Goal: Task Accomplishment & Management: Use online tool/utility

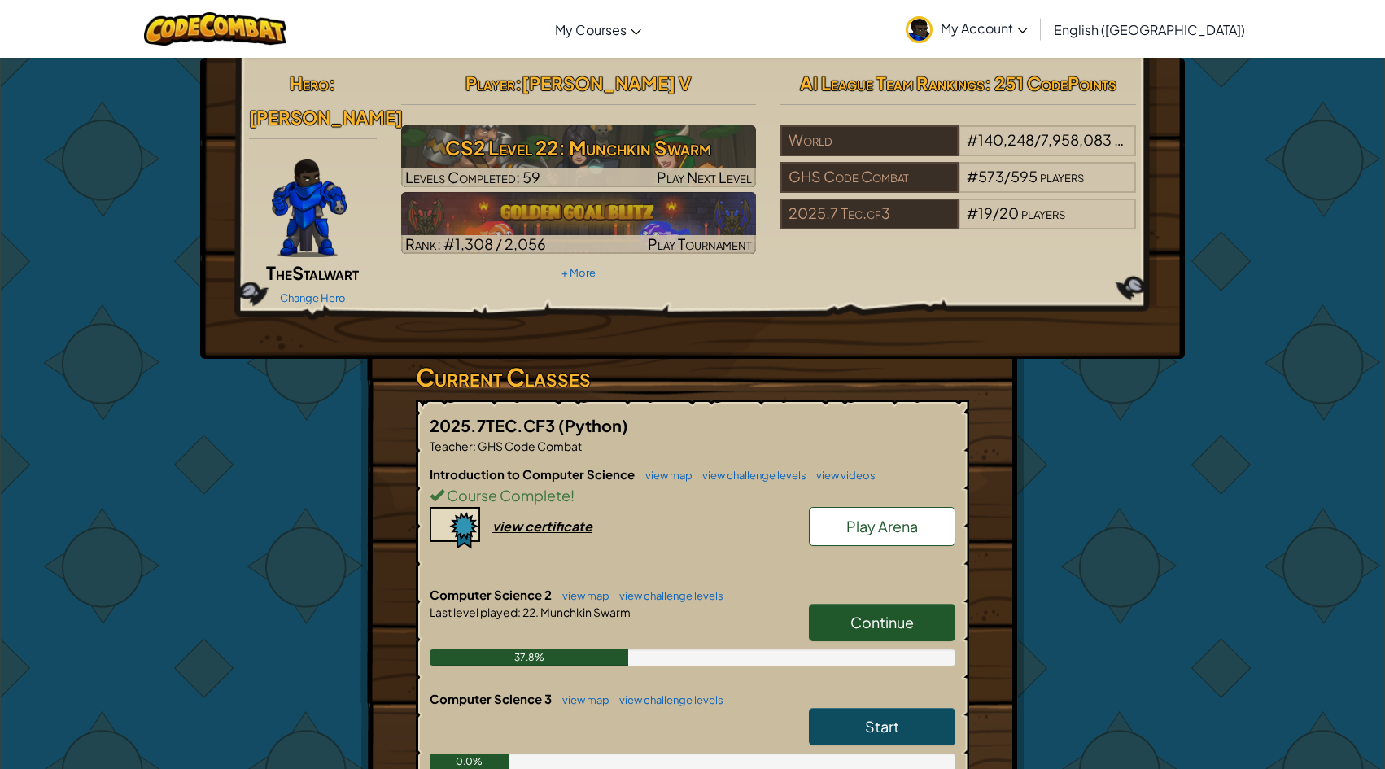
click at [889, 613] on span "Continue" at bounding box center [881, 622] width 63 height 19
select select "en-[GEOGRAPHIC_DATA]"
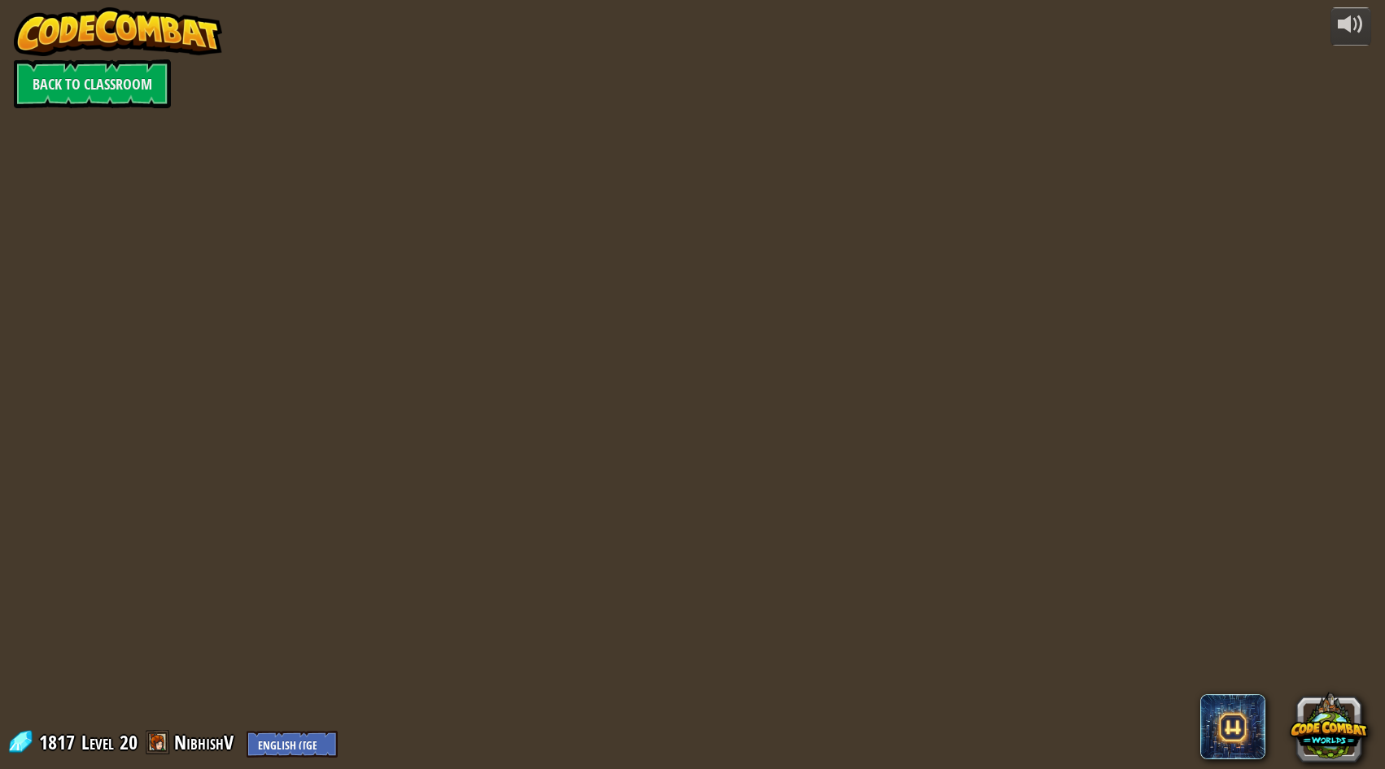
select select "en-[GEOGRAPHIC_DATA]"
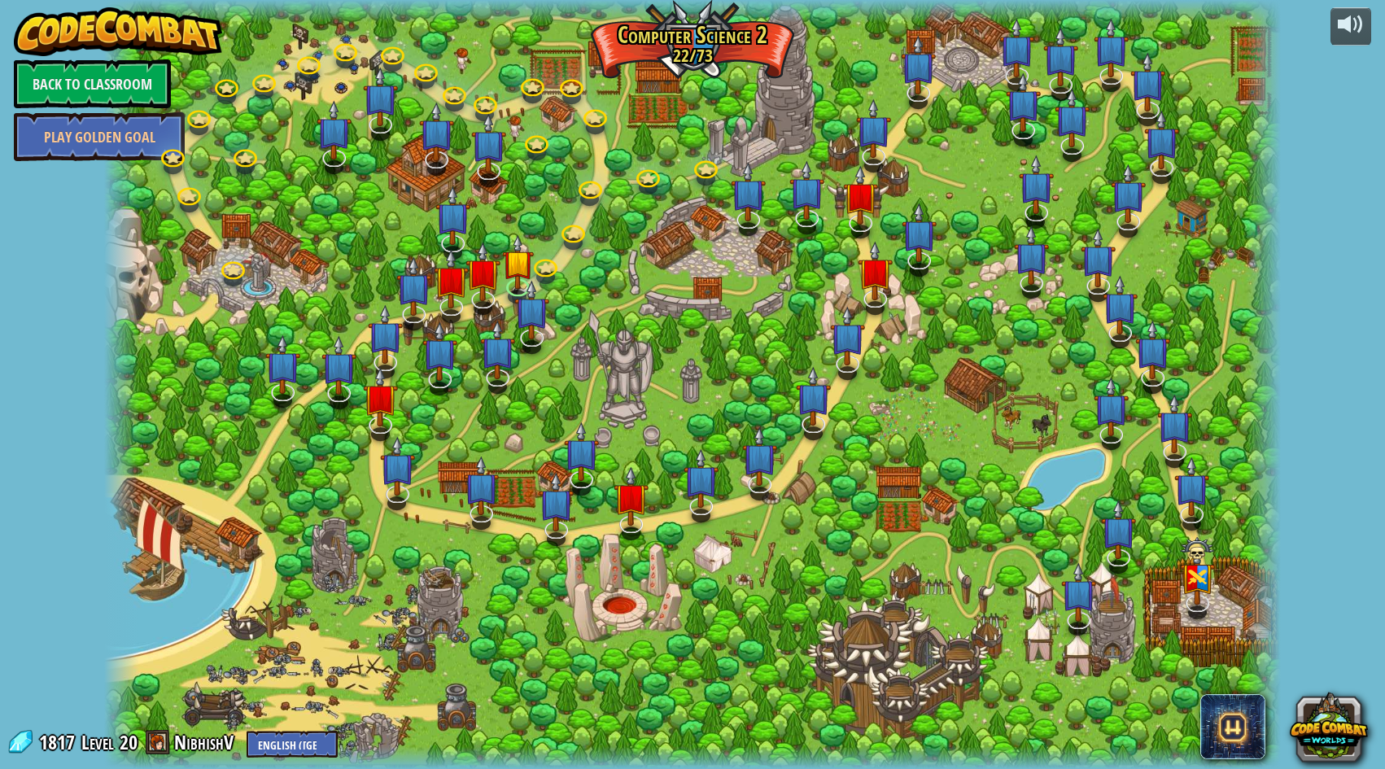
select select "en-[GEOGRAPHIC_DATA]"
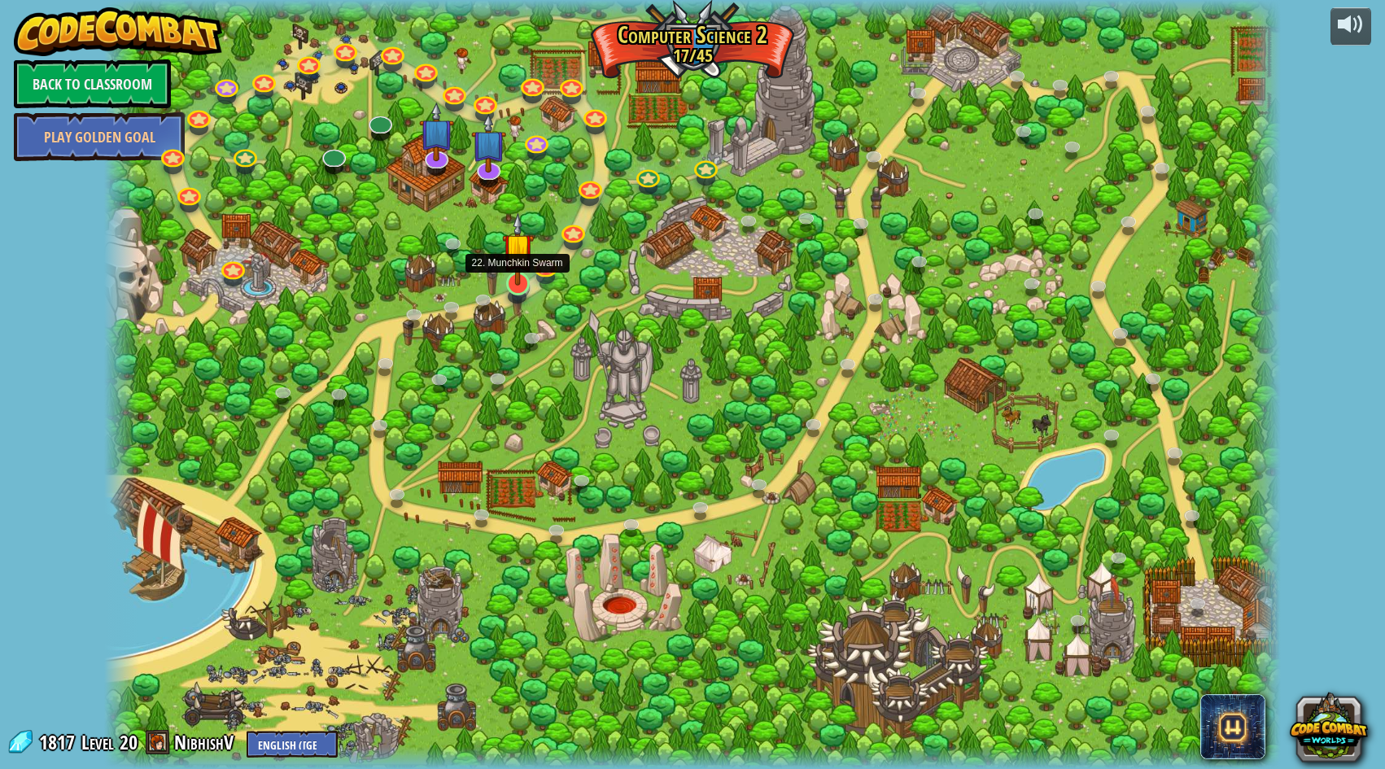
click at [517, 282] on img at bounding box center [518, 248] width 32 height 72
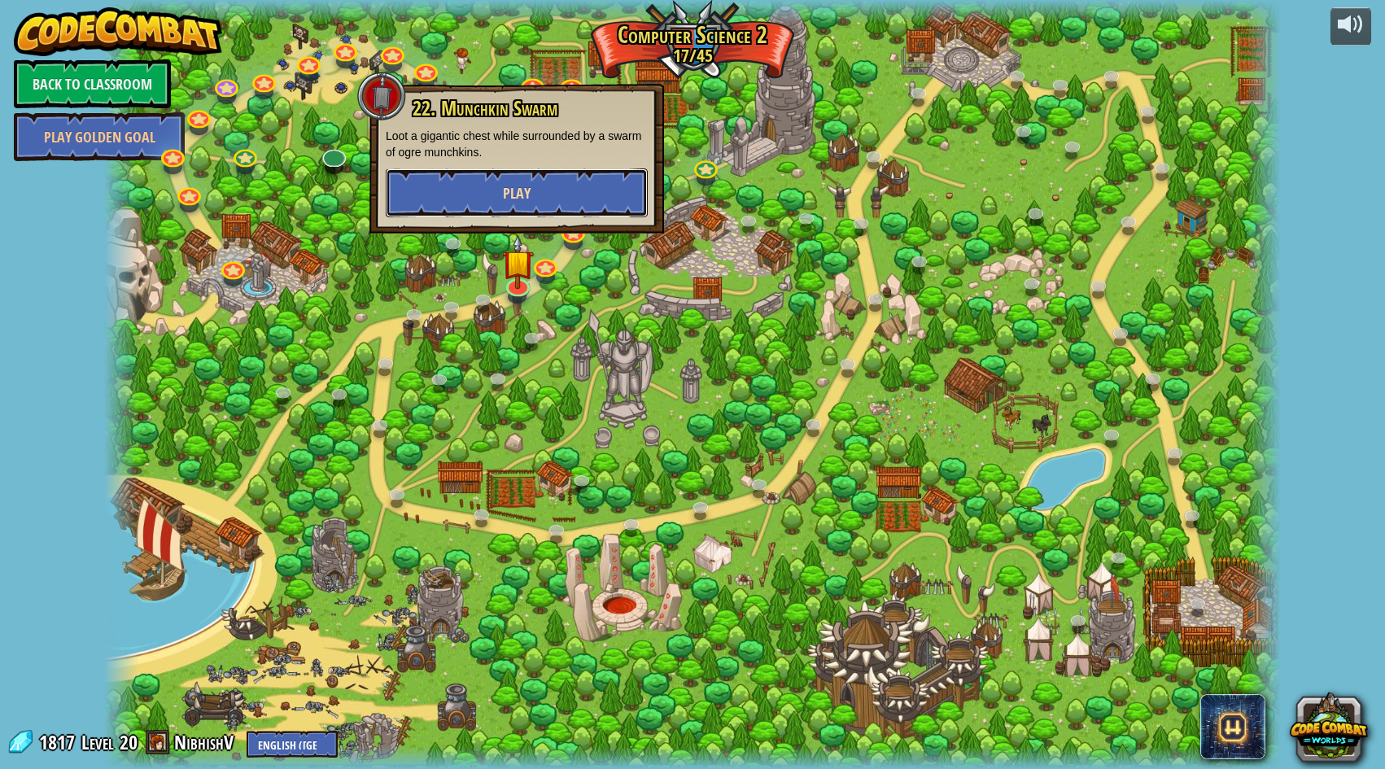
click at [564, 202] on button "Play" at bounding box center [517, 192] width 262 height 49
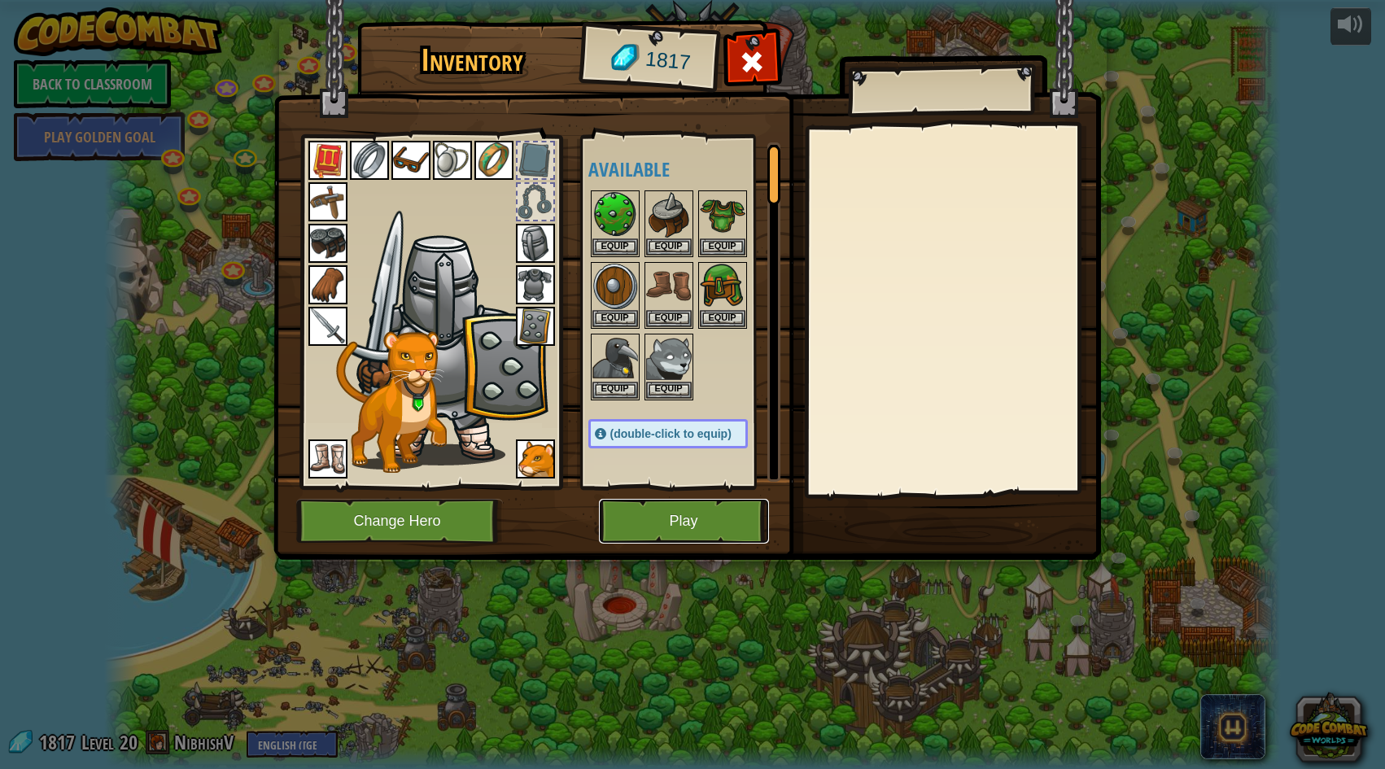
click at [703, 502] on button "Play" at bounding box center [684, 521] width 170 height 45
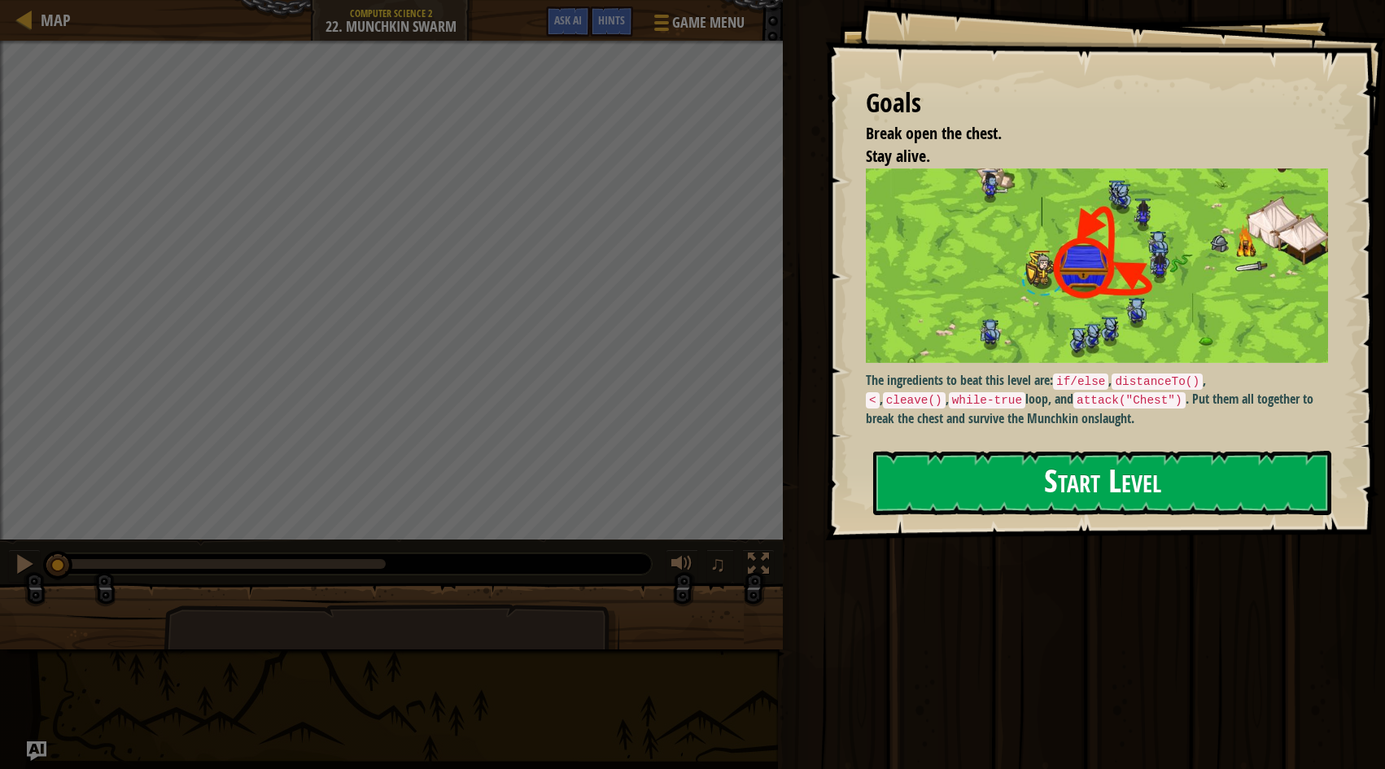
click at [1046, 496] on button "Start Level" at bounding box center [1102, 483] width 458 height 64
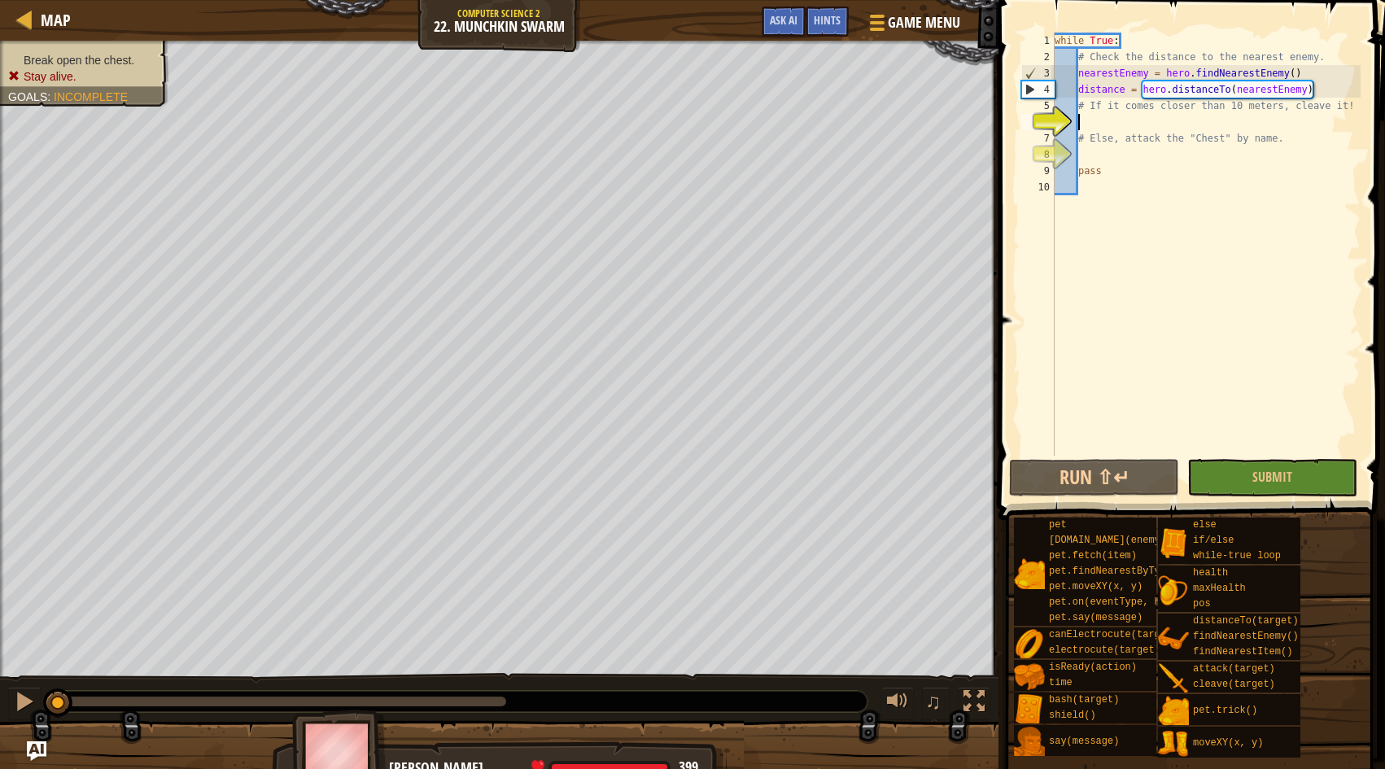
scroll to position [7, 2]
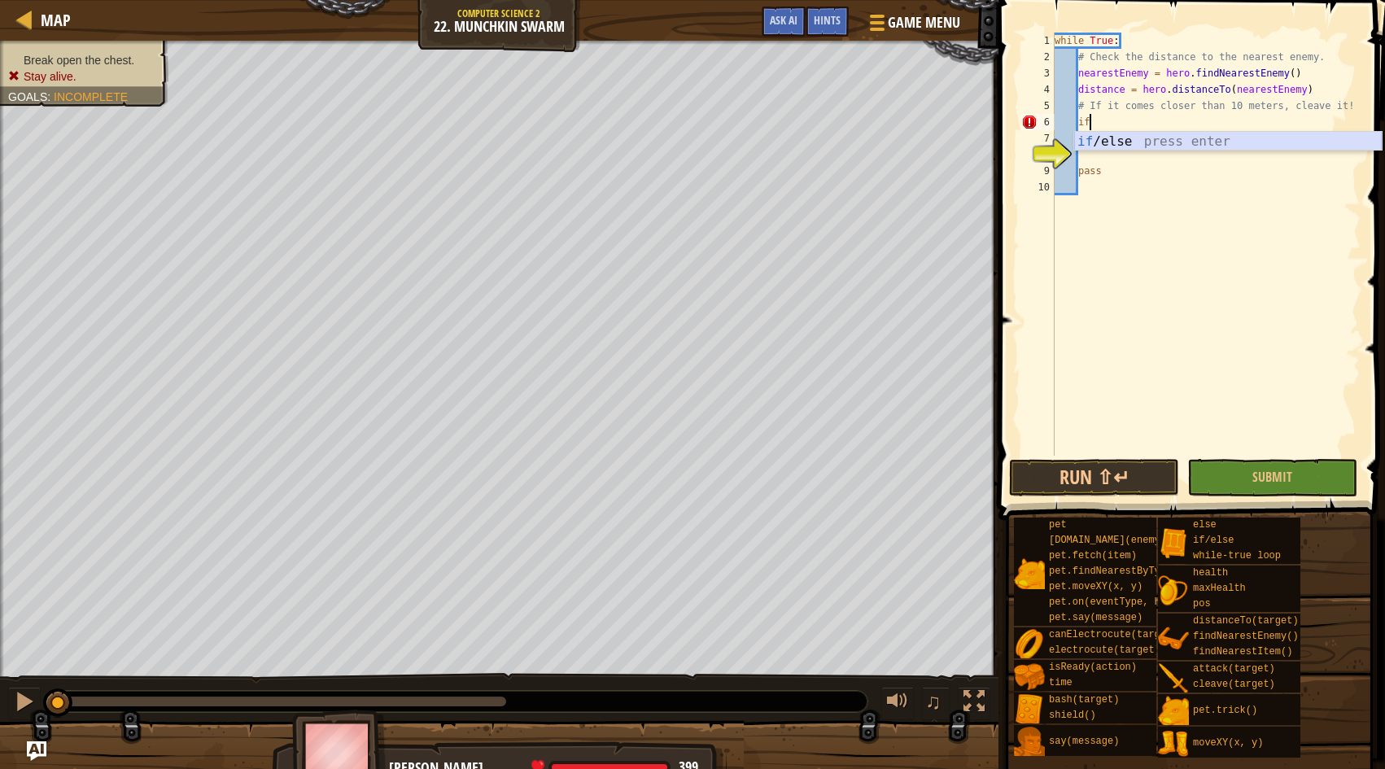
click at [1132, 132] on div "if /else press enter" at bounding box center [1228, 161] width 308 height 59
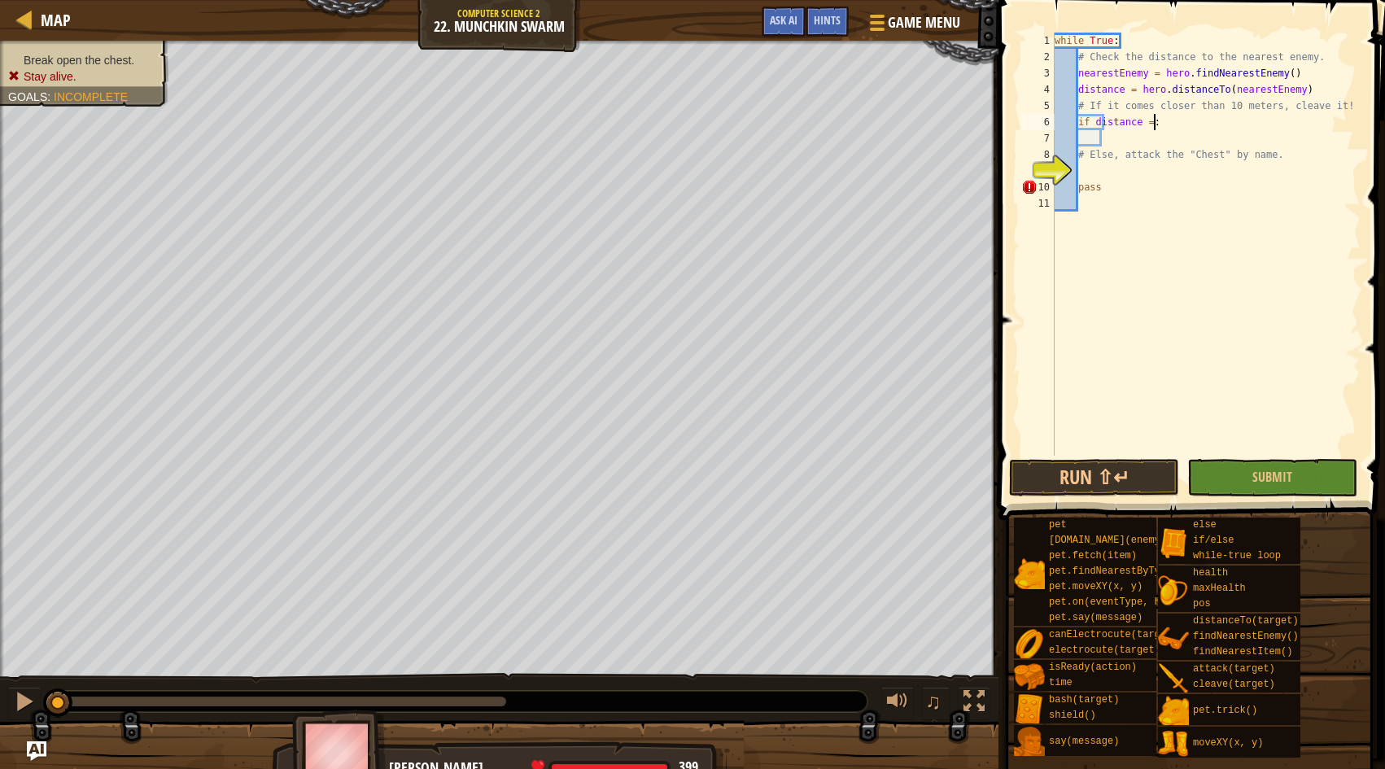
scroll to position [7, 8]
type textarea "if distance = >10:"
click at [1163, 137] on div "while True : # Check the distance to the nearest enemy. nearestEnemy = hero . f…" at bounding box center [1205, 261] width 309 height 456
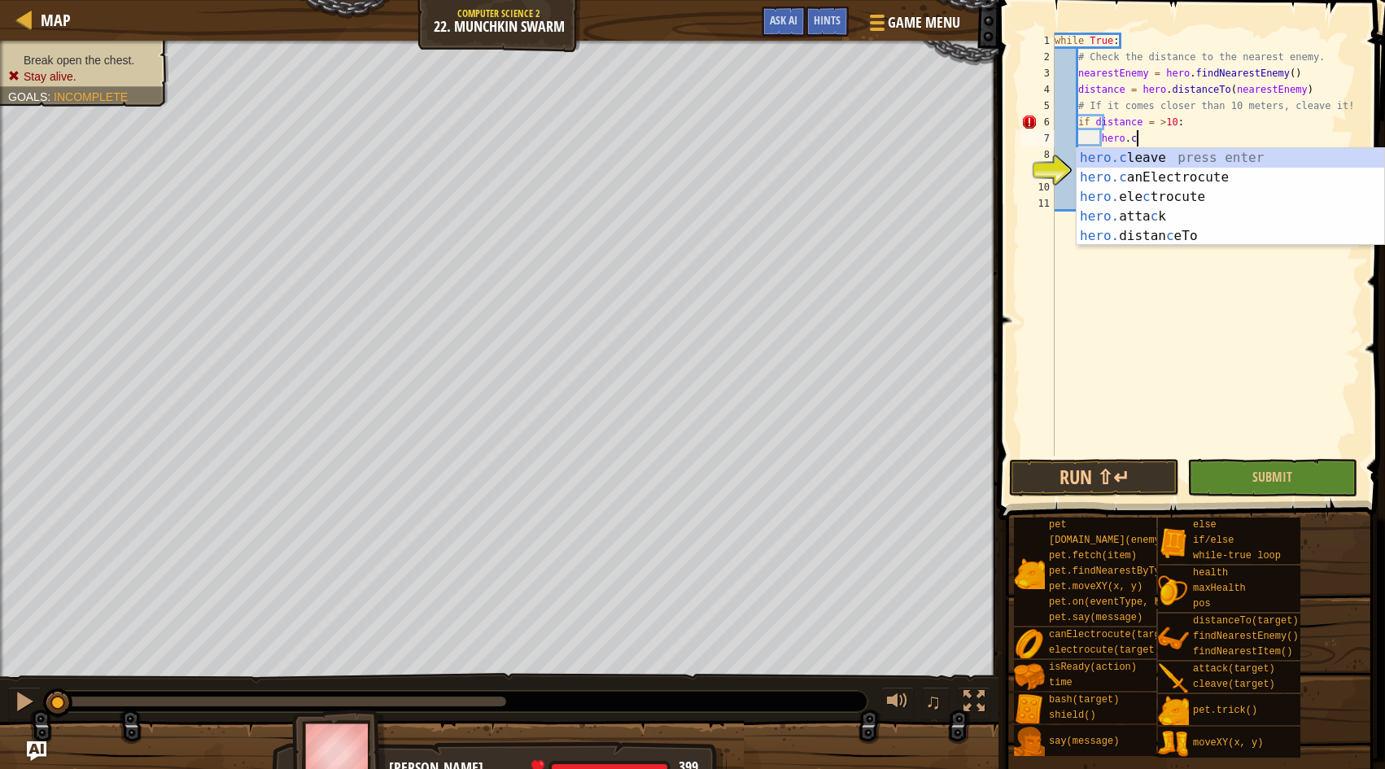
scroll to position [7, 7]
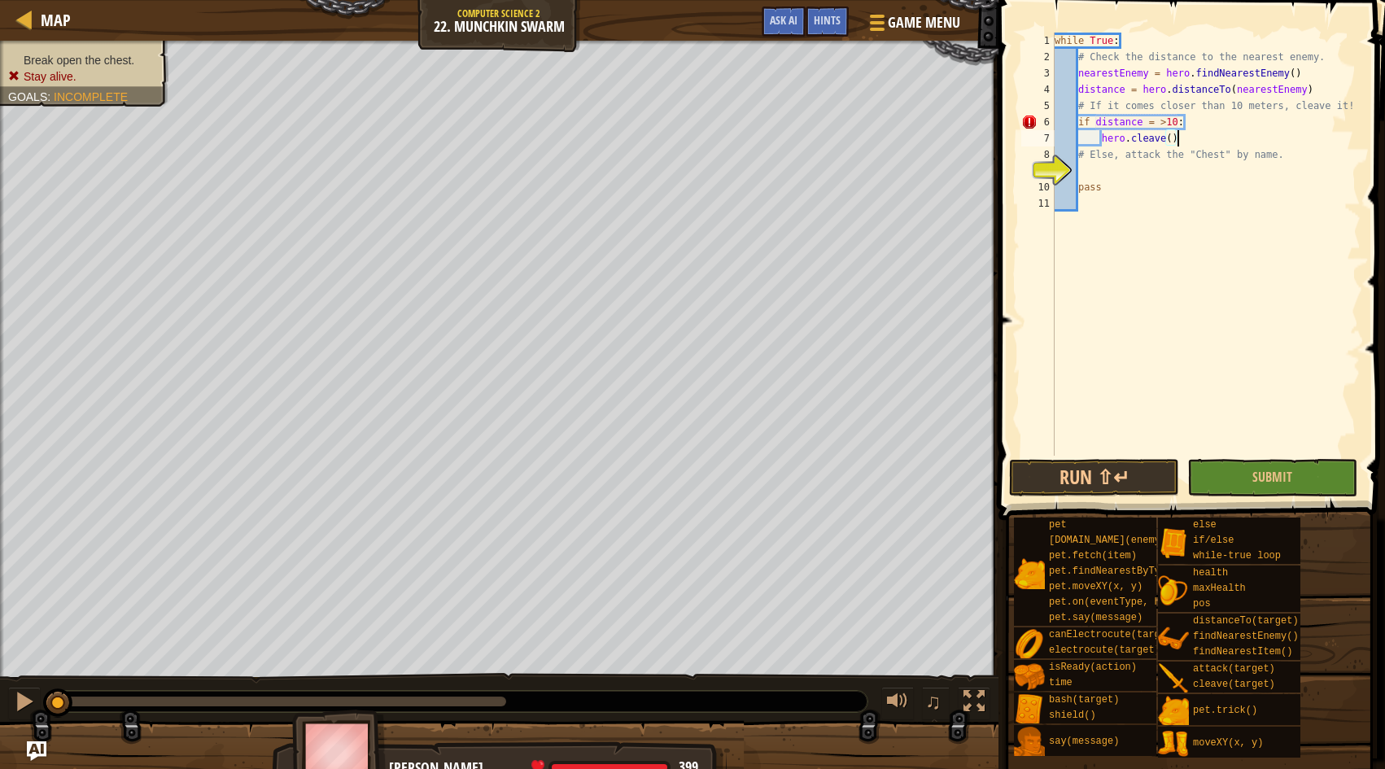
click at [1211, 134] on div "while True : # Check the distance to the nearest enemy. nearestEnemy = hero . f…" at bounding box center [1205, 261] width 309 height 456
click at [1163, 121] on div "while True : # Check the distance to the nearest enemy. nearestEnemy = hero . f…" at bounding box center [1205, 261] width 309 height 456
type textarea "if distance = <10:"
click at [1186, 168] on div "while True : # Check the distance to the nearest enemy. nearestEnemy = hero . f…" at bounding box center [1205, 261] width 309 height 456
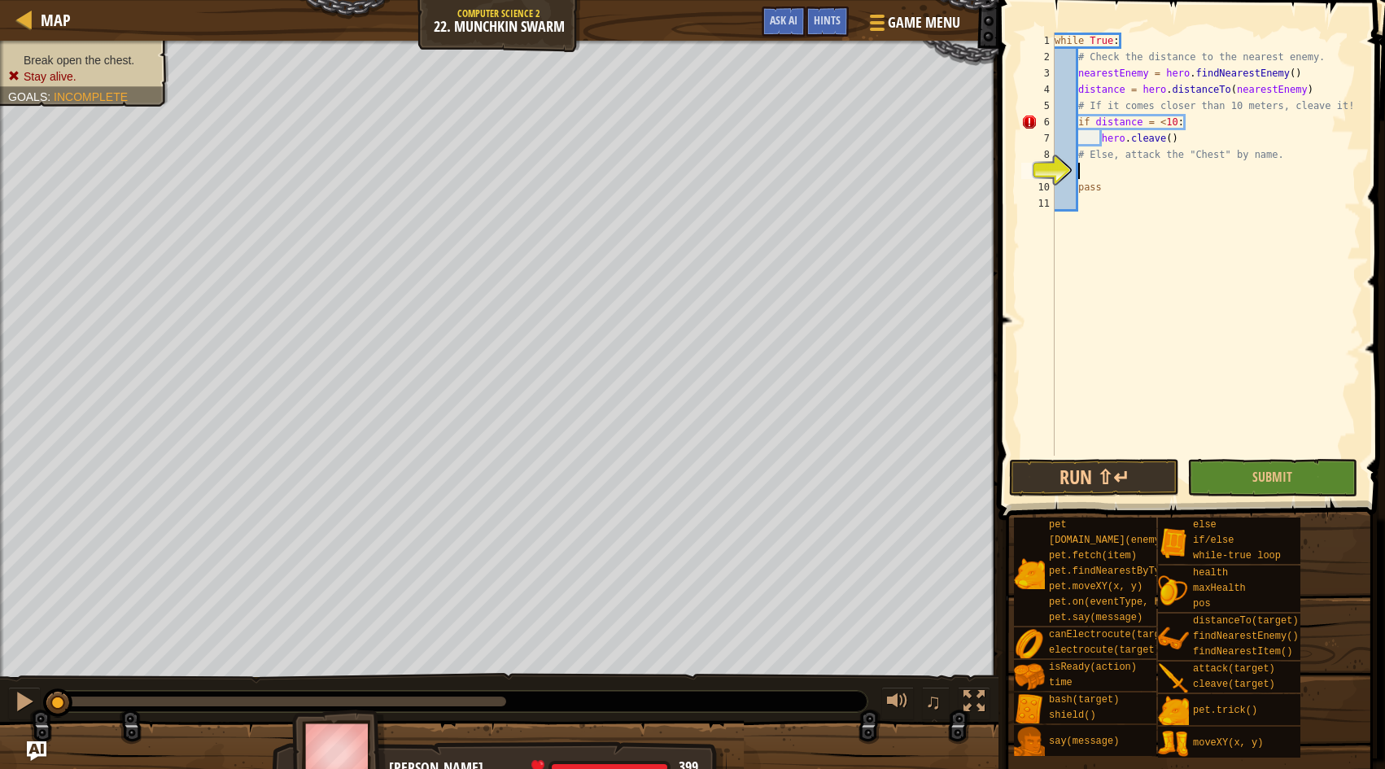
scroll to position [7, 1]
click at [1032, 124] on div "6" at bounding box center [1037, 122] width 33 height 16
click at [1154, 122] on div "while True : # Check the distance to the nearest enemy. nearestEnemy = hero . f…" at bounding box center [1205, 261] width 309 height 456
click at [1166, 186] on div "while True : # Check the distance to the nearest enemy. nearestEnemy = hero . f…" at bounding box center [1205, 261] width 309 height 456
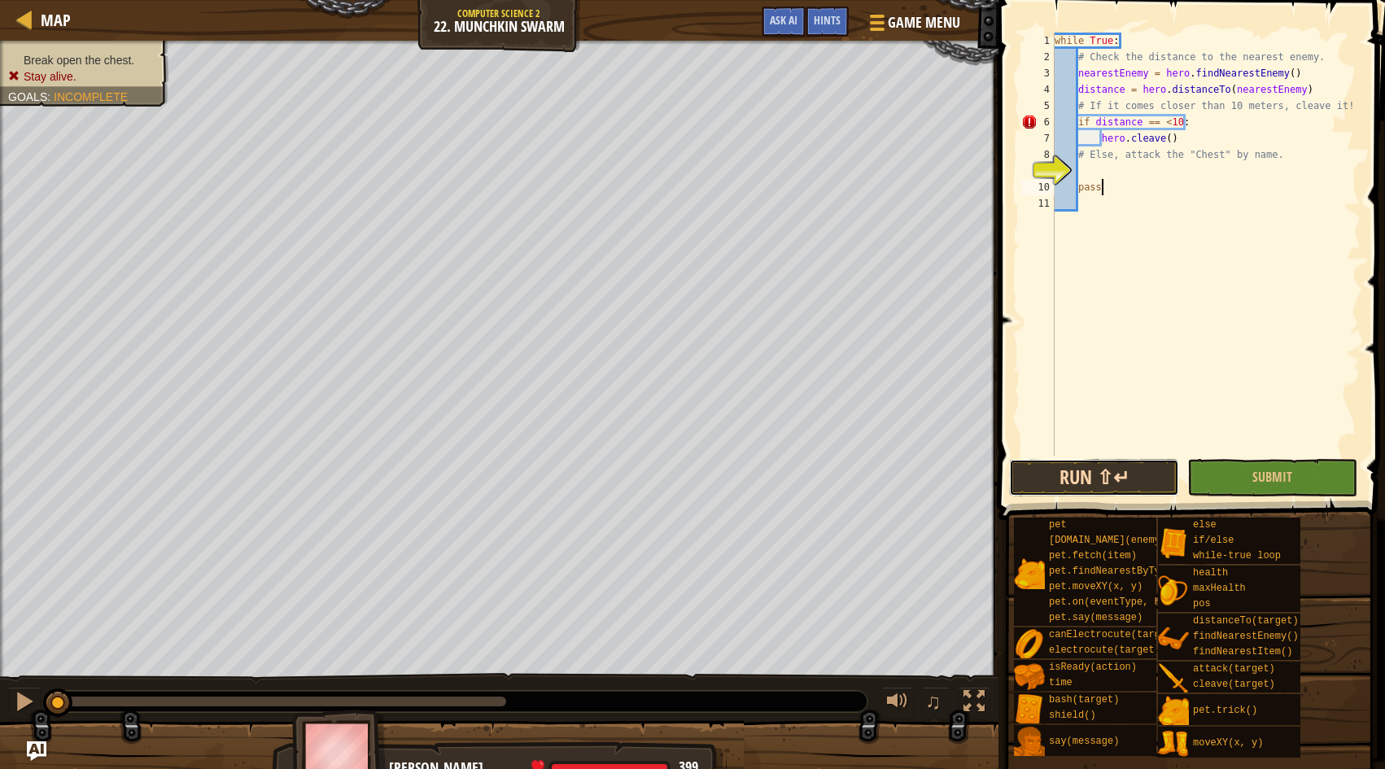
click at [1134, 472] on button "Run ⇧↵" at bounding box center [1094, 477] width 170 height 37
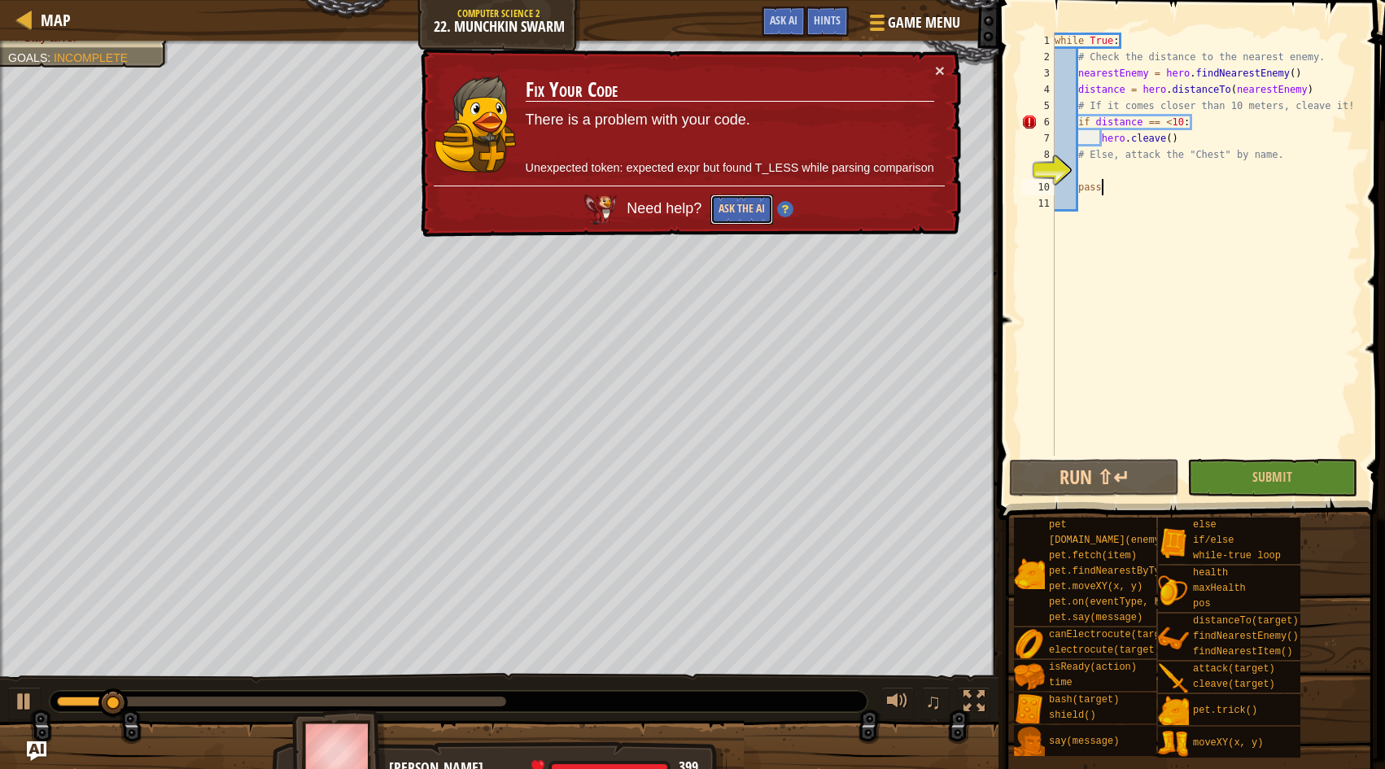
click at [748, 202] on button "Ask the AI" at bounding box center [741, 209] width 63 height 30
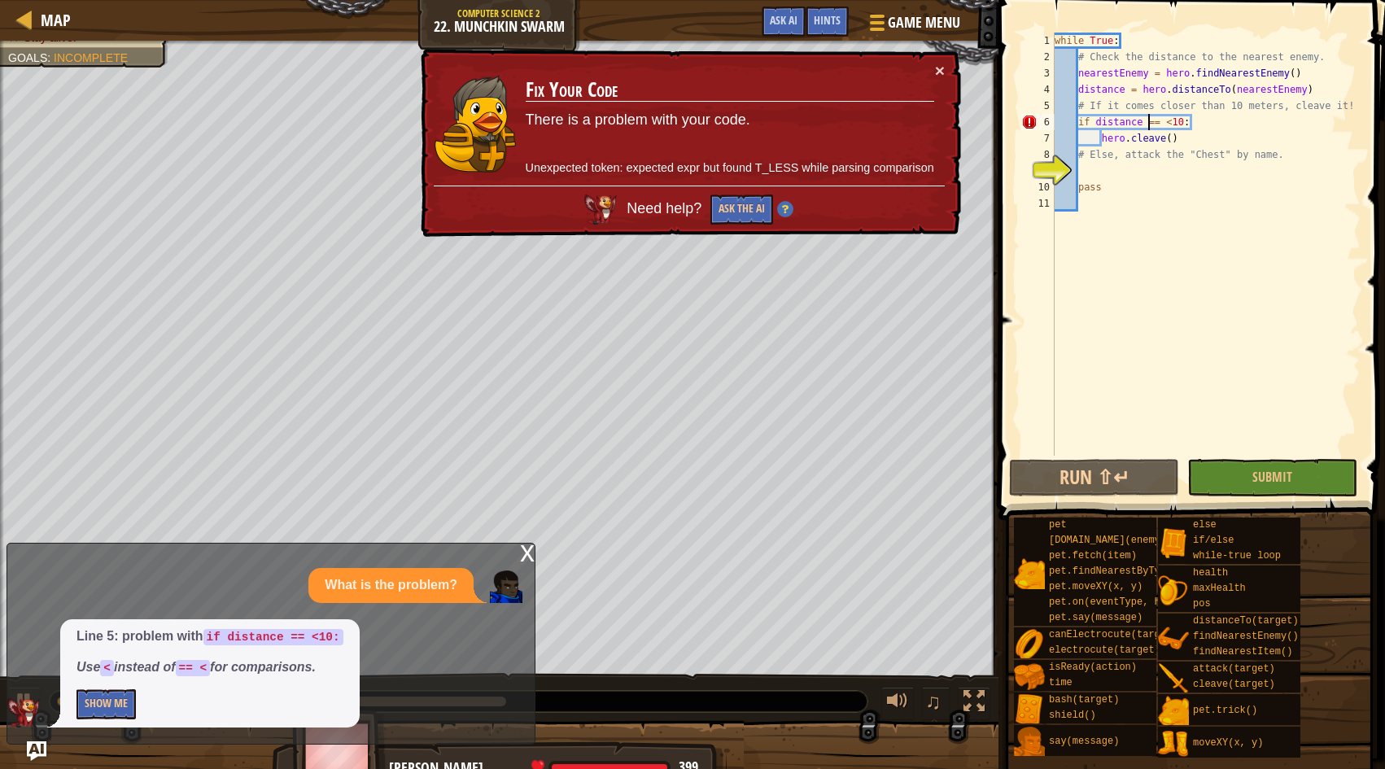
click at [1150, 125] on div "while True : # Check the distance to the nearest enemy. nearestEnemy = hero . f…" at bounding box center [1205, 261] width 309 height 456
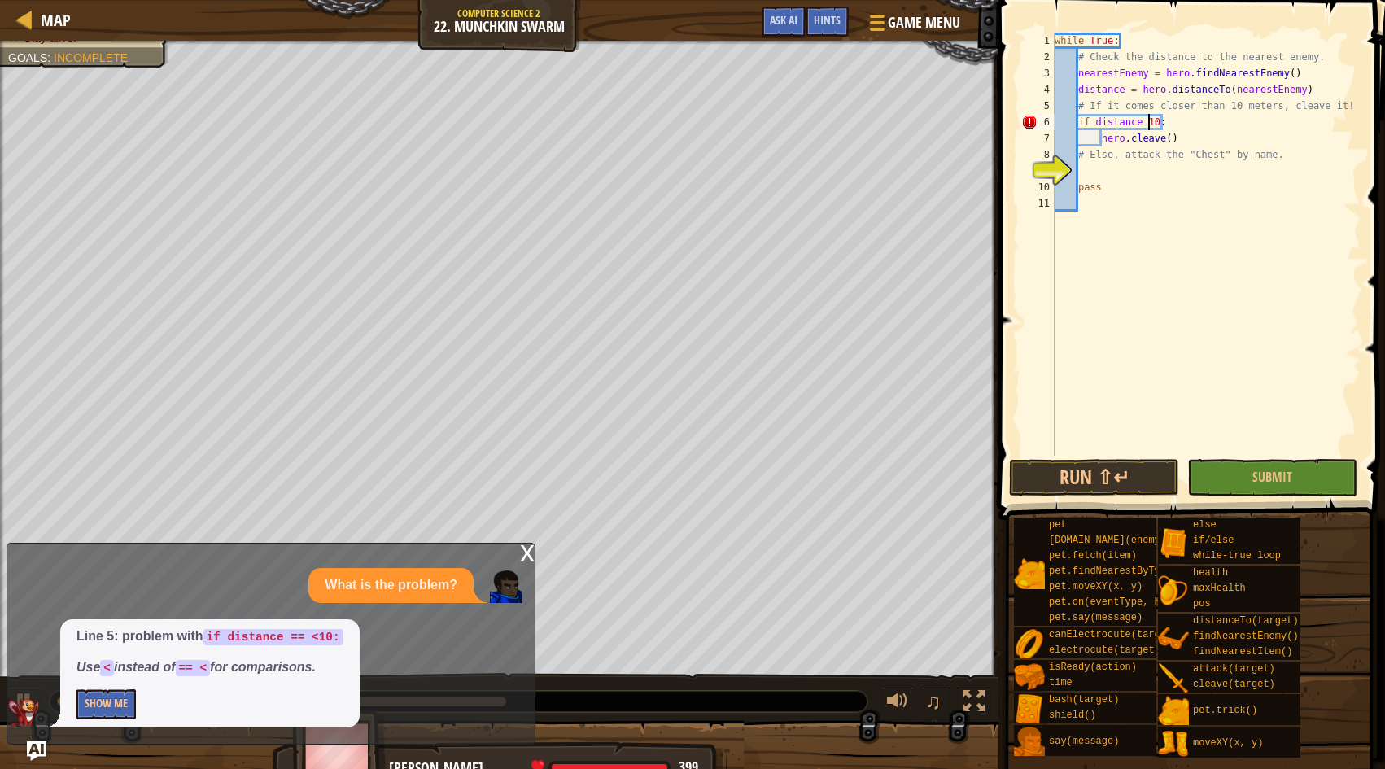
scroll to position [7, 8]
type textarea "if distance <10:"
click at [1155, 471] on button "Run ⇧↵" at bounding box center [1094, 477] width 170 height 37
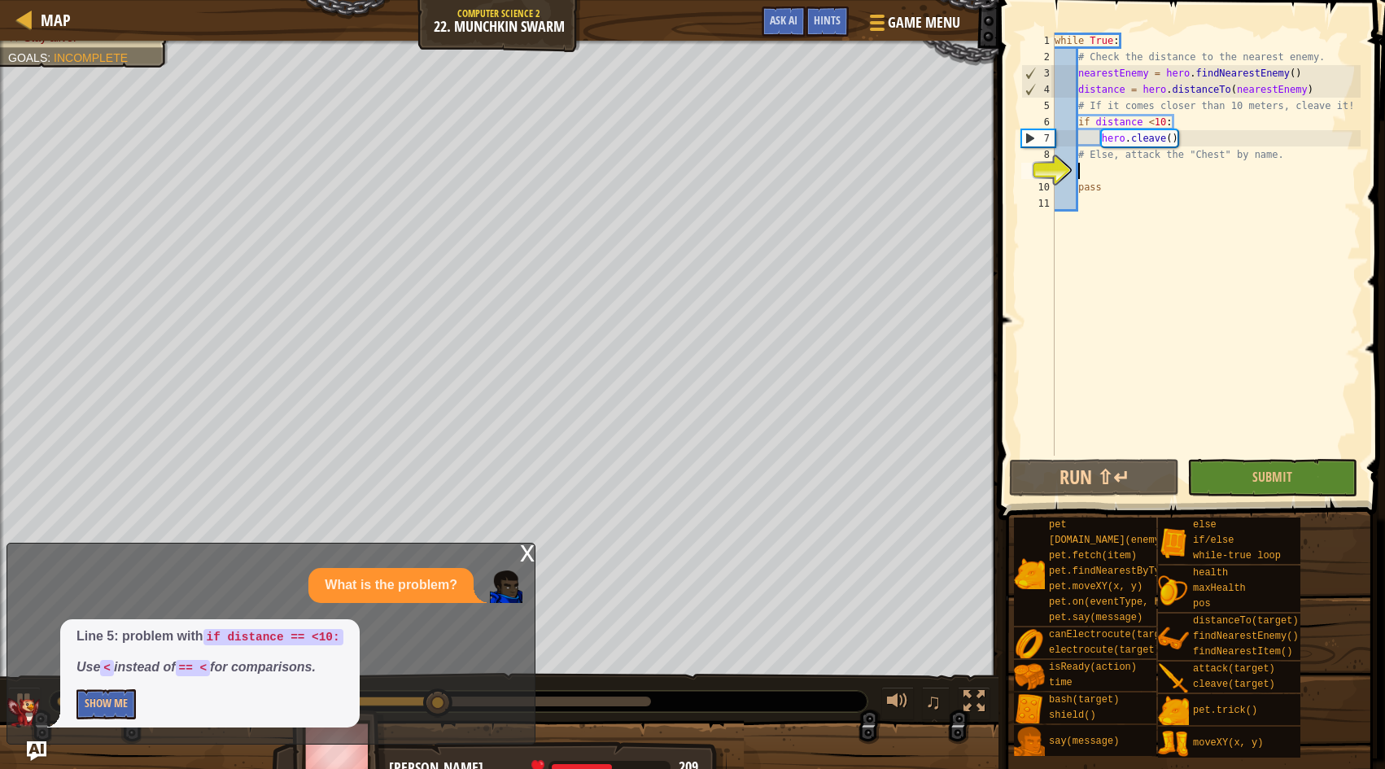
click at [1189, 173] on div "while True : # Check the distance to the nearest enemy. nearestEnemy = hero . f…" at bounding box center [1205, 261] width 309 height 456
type textarea "whi"
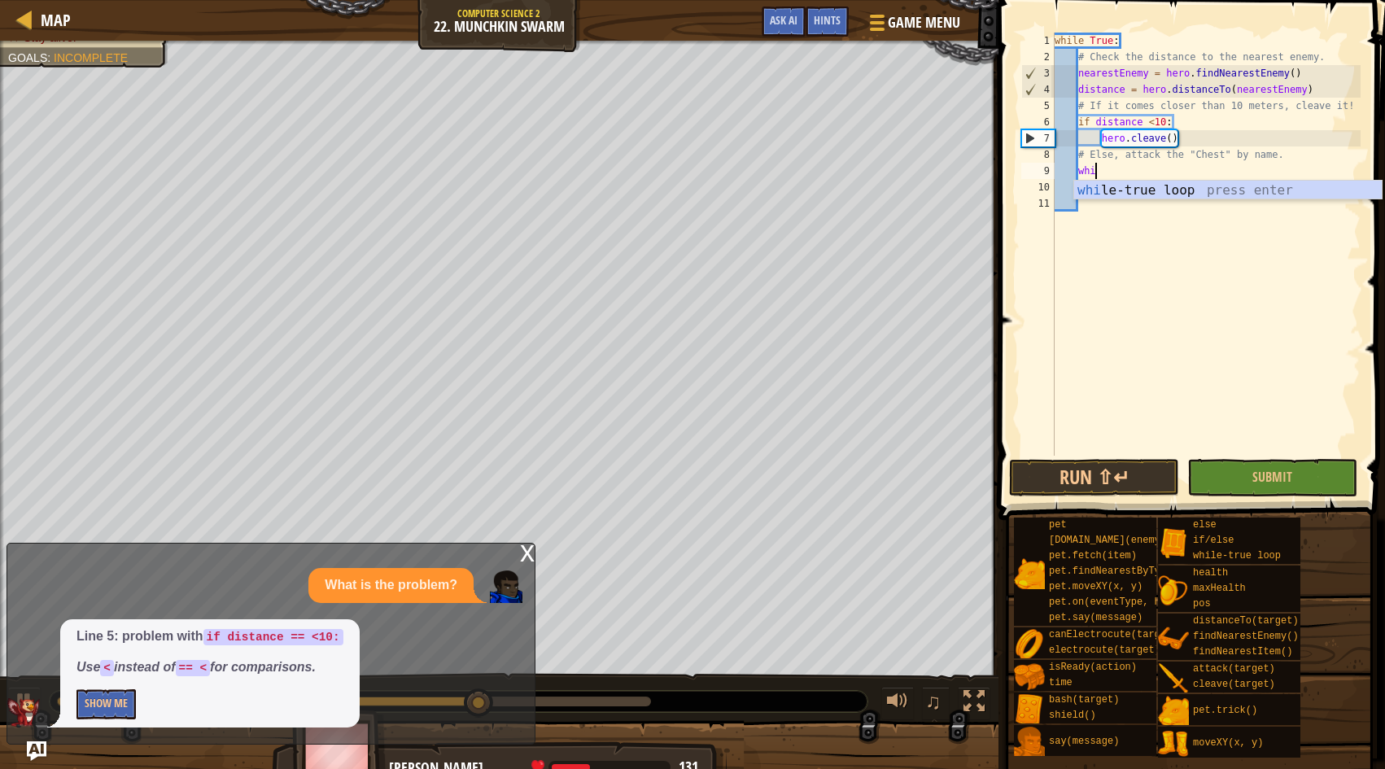
scroll to position [7, 2]
click at [1191, 193] on div "whi le-true loop press enter" at bounding box center [1228, 210] width 308 height 59
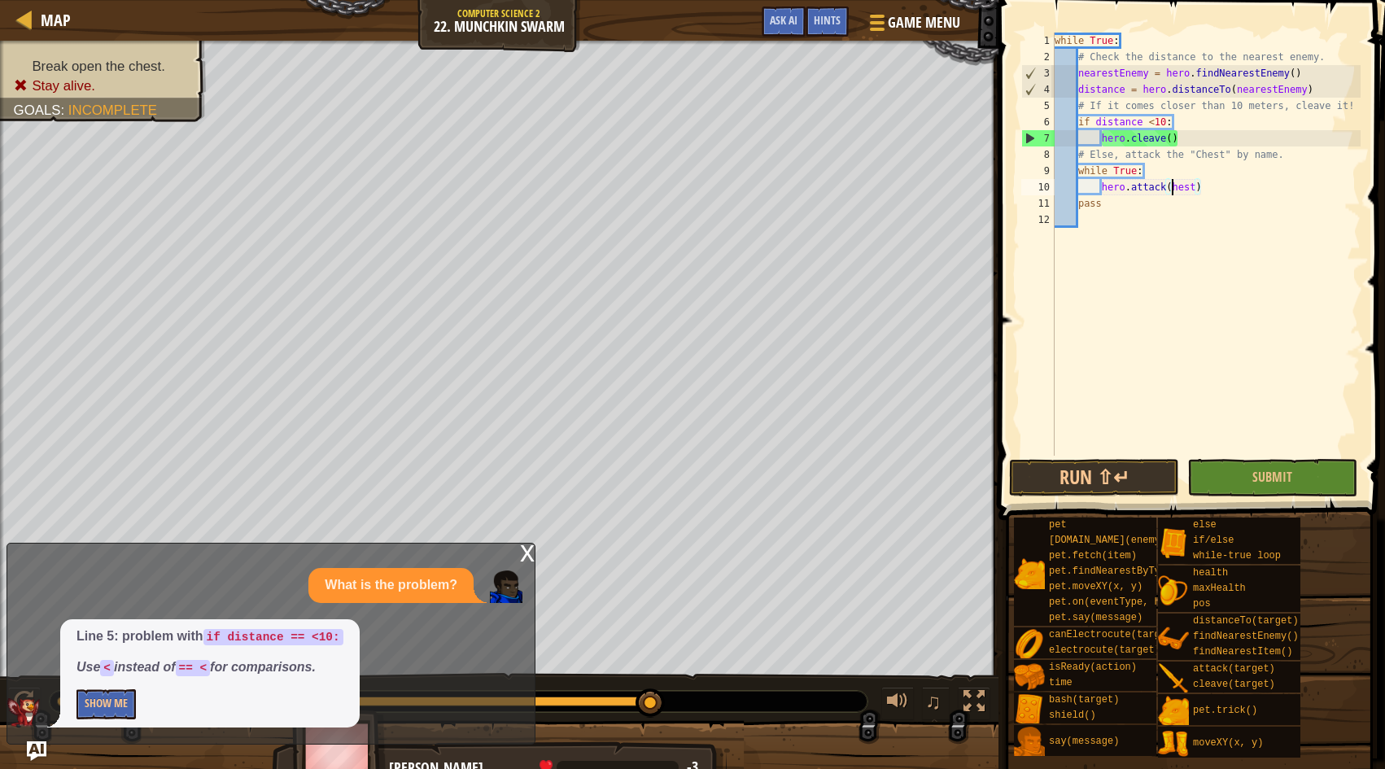
scroll to position [7, 11]
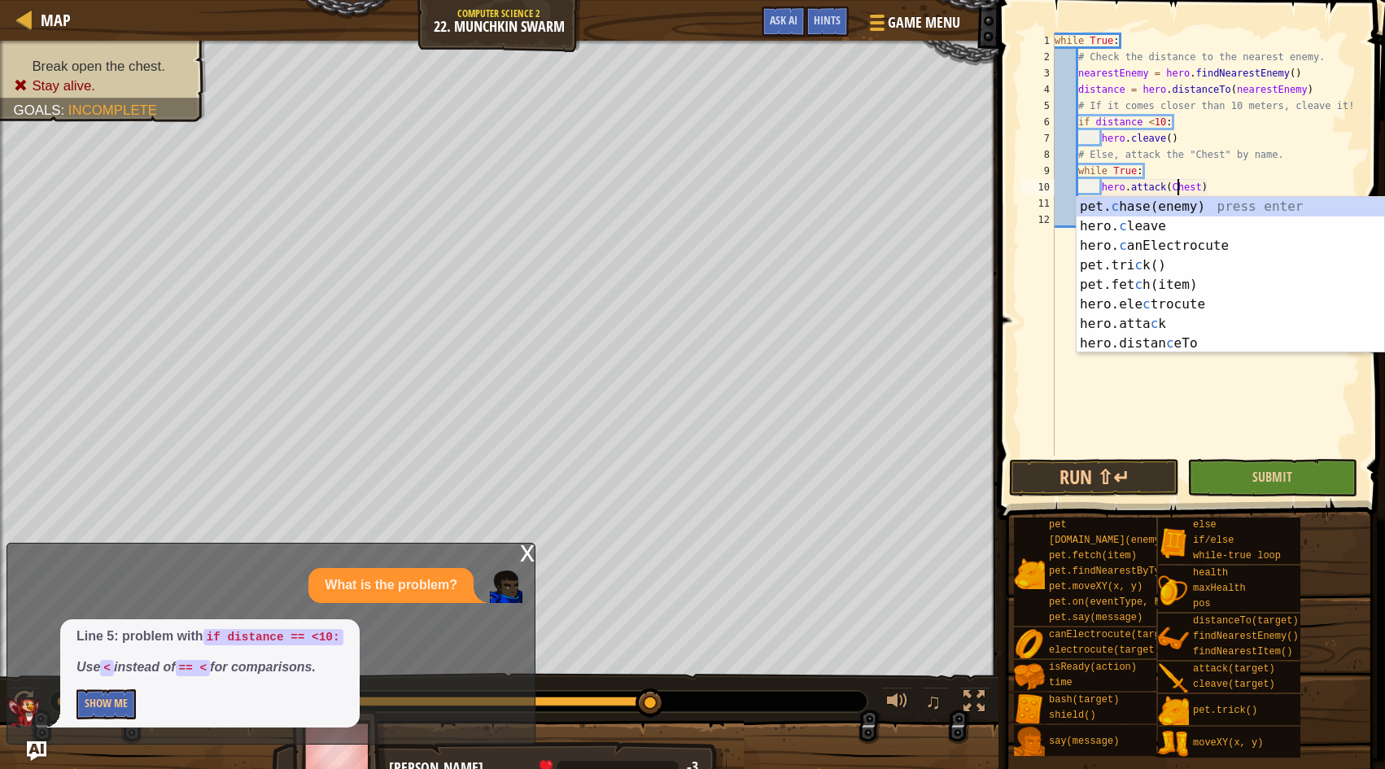
type textarea "hero.attack(Chest)"
click at [1226, 479] on button "Submit" at bounding box center [1272, 477] width 170 height 37
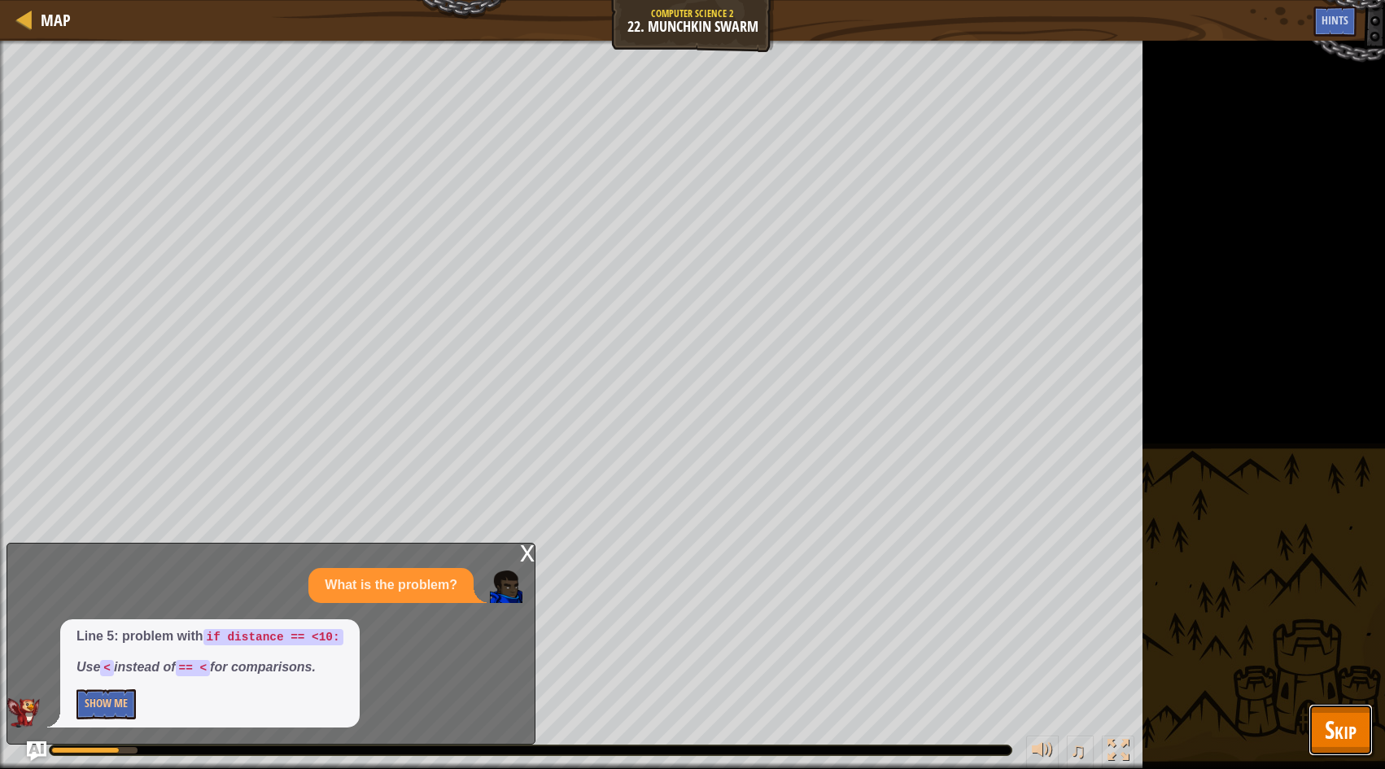
click at [1310, 725] on button "Skip" at bounding box center [1340, 730] width 64 height 52
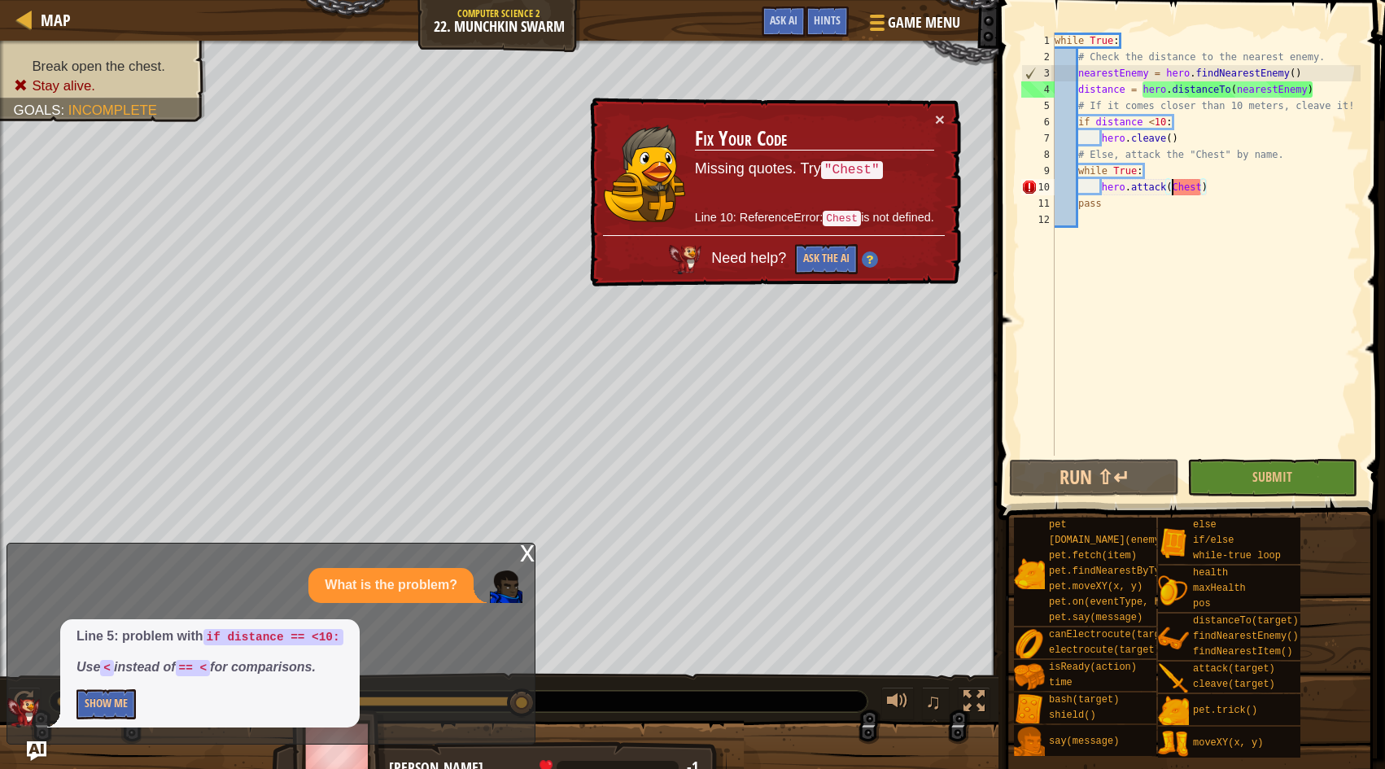
click at [1173, 187] on div "while True : # Check the distance to the nearest enemy. nearestEnemy = hero . f…" at bounding box center [1205, 261] width 309 height 456
click at [1173, 318] on div "while True : # Check the distance to the nearest enemy. nearestEnemy = hero . f…" at bounding box center [1205, 261] width 309 height 456
type textarea """
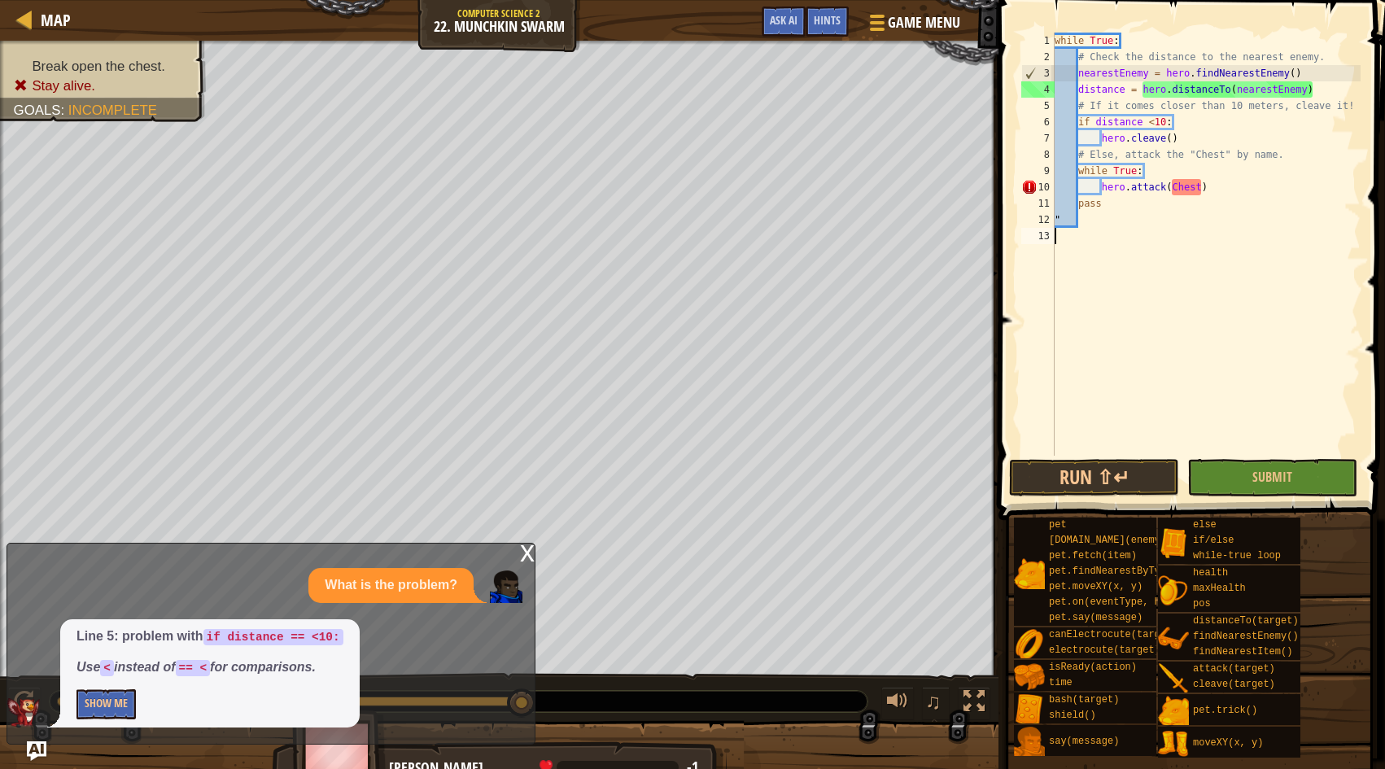
scroll to position [7, 0]
click at [1202, 188] on div "while True : # Check the distance to the nearest enemy. nearestEnemy = hero . f…" at bounding box center [1205, 261] width 309 height 456
type textarea "hero.attack("Chest")"
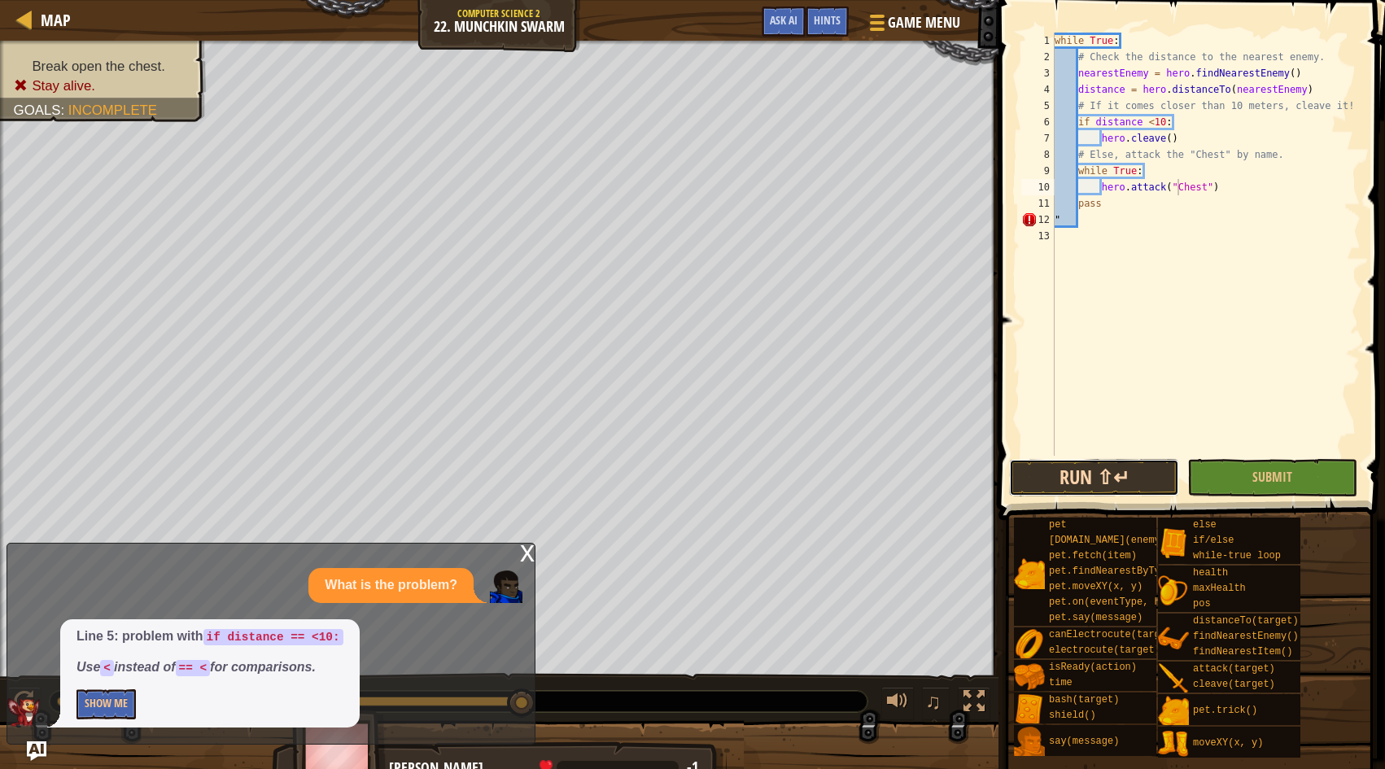
click at [1150, 482] on button "Run ⇧↵" at bounding box center [1094, 477] width 170 height 37
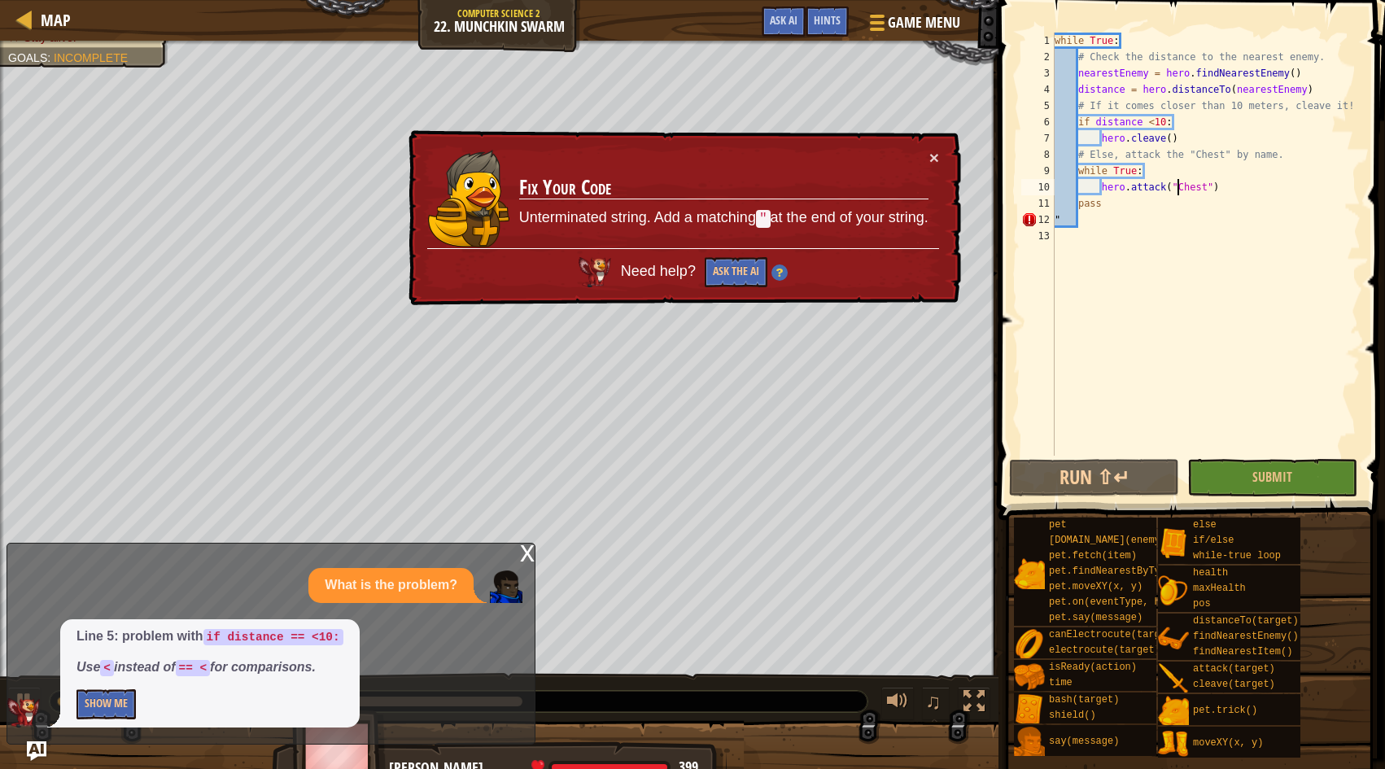
click at [1165, 229] on div "while True : # Check the distance to the nearest enemy. nearestEnemy = hero . f…" at bounding box center [1205, 261] width 309 height 456
type textarea """
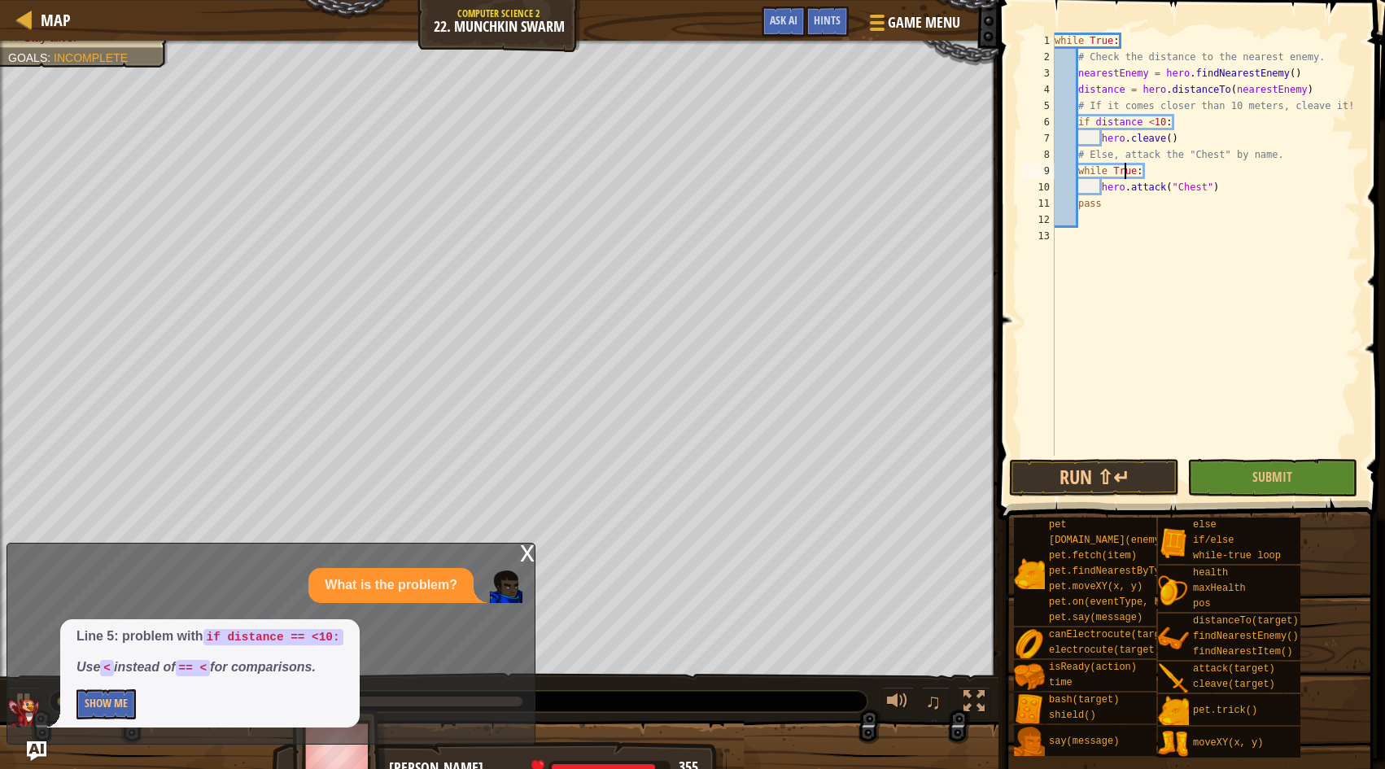
click at [1123, 176] on div "while True : # Check the distance to the nearest enemy. nearestEnemy = hero . f…" at bounding box center [1205, 261] width 309 height 456
type textarea ":"
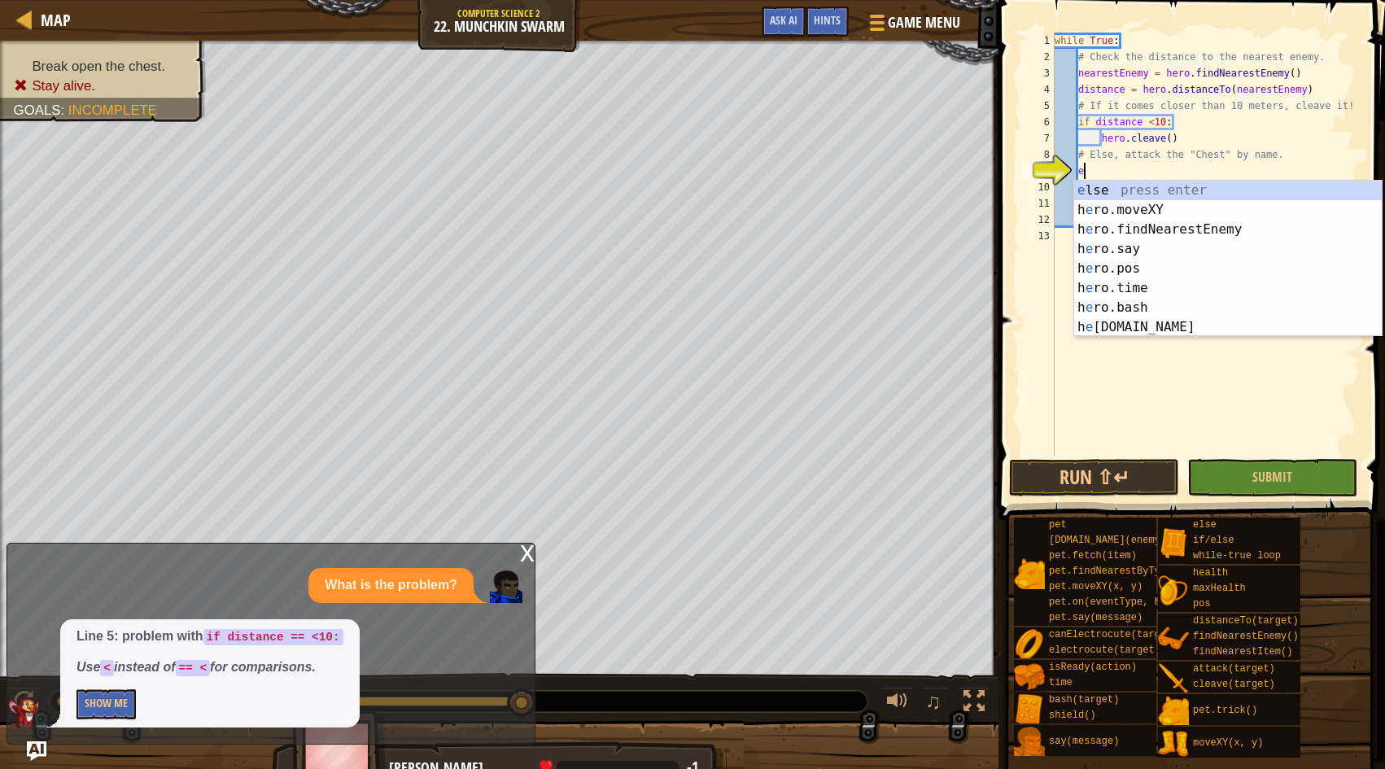
scroll to position [7, 3]
type textarea "else"
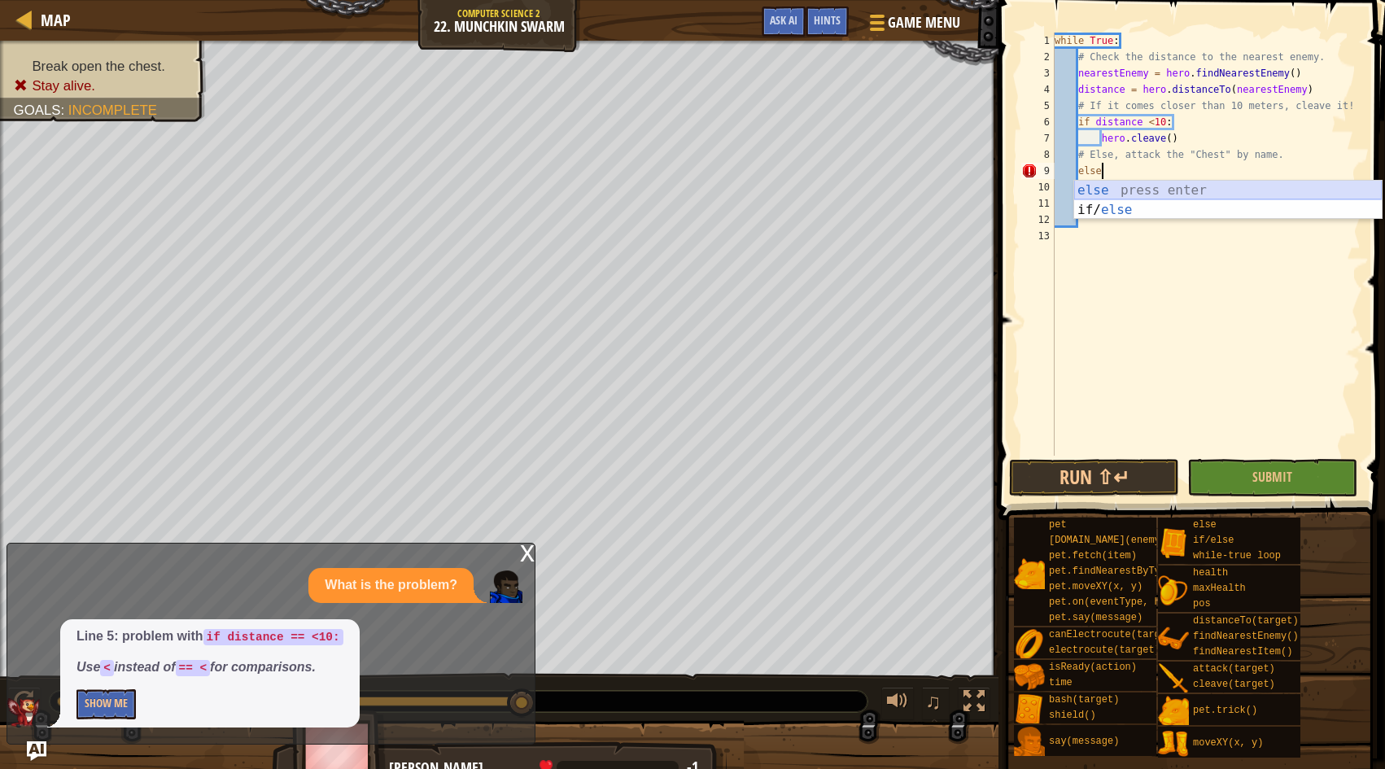
click at [1164, 194] on div "else press enter if/ else press enter" at bounding box center [1228, 220] width 308 height 78
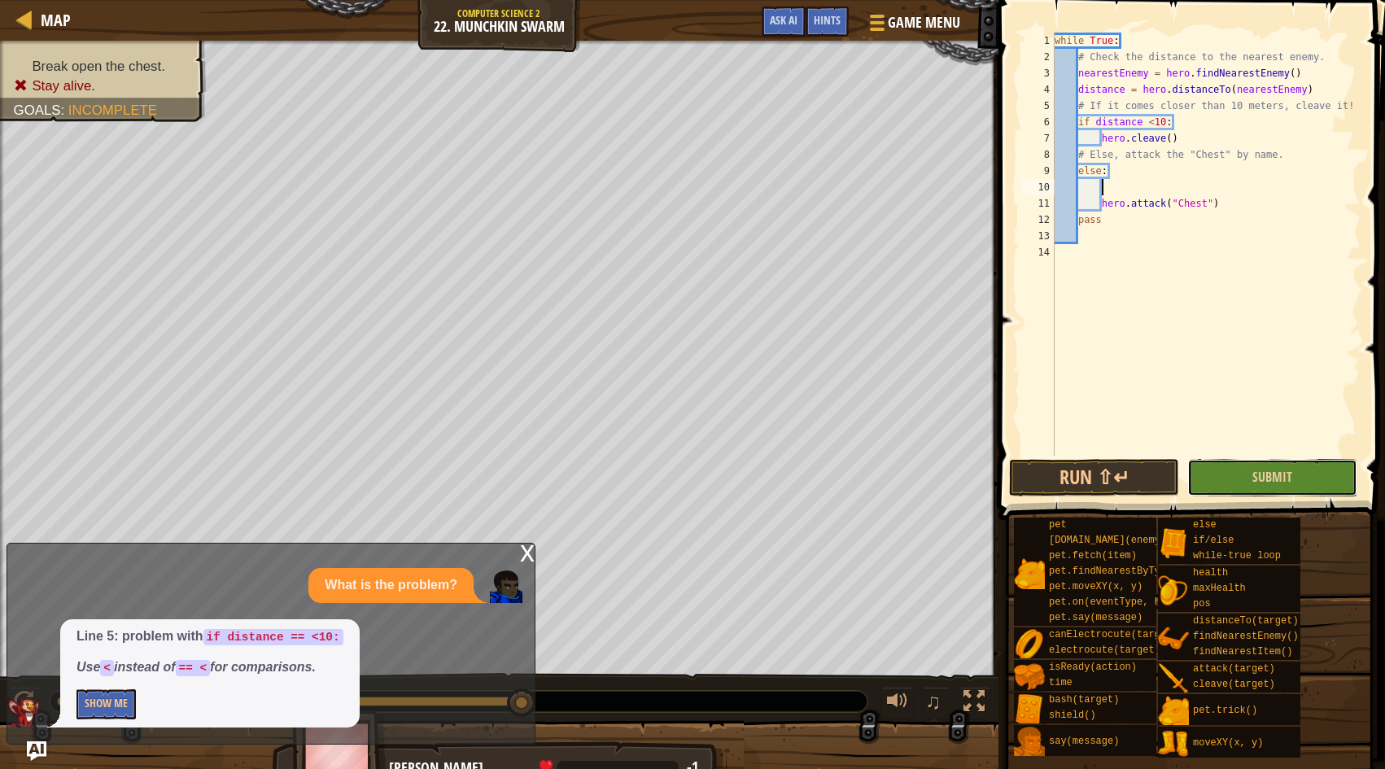
click at [1234, 463] on button "Submit" at bounding box center [1272, 477] width 170 height 37
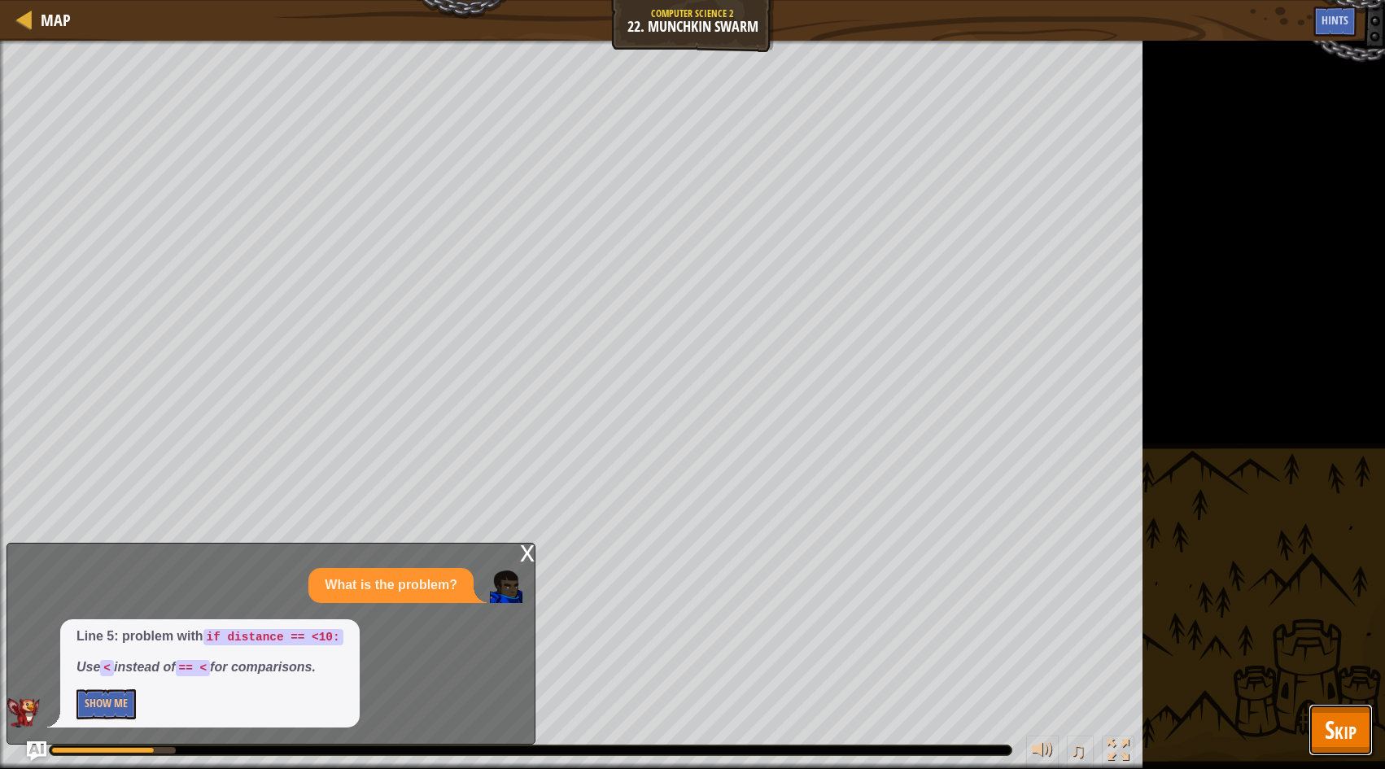
click at [1328, 729] on span "Skip" at bounding box center [1340, 729] width 32 height 33
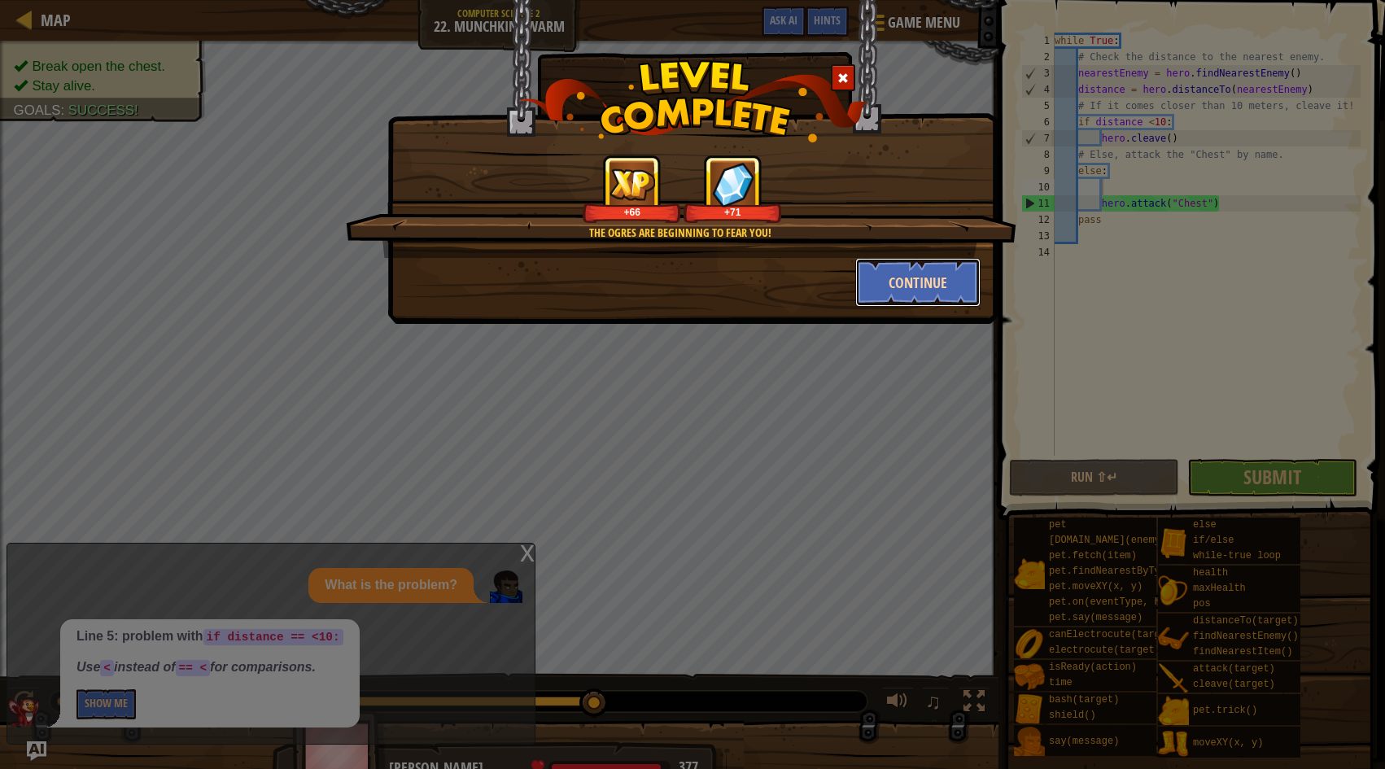
click at [870, 279] on button "Continue" at bounding box center [918, 282] width 126 height 49
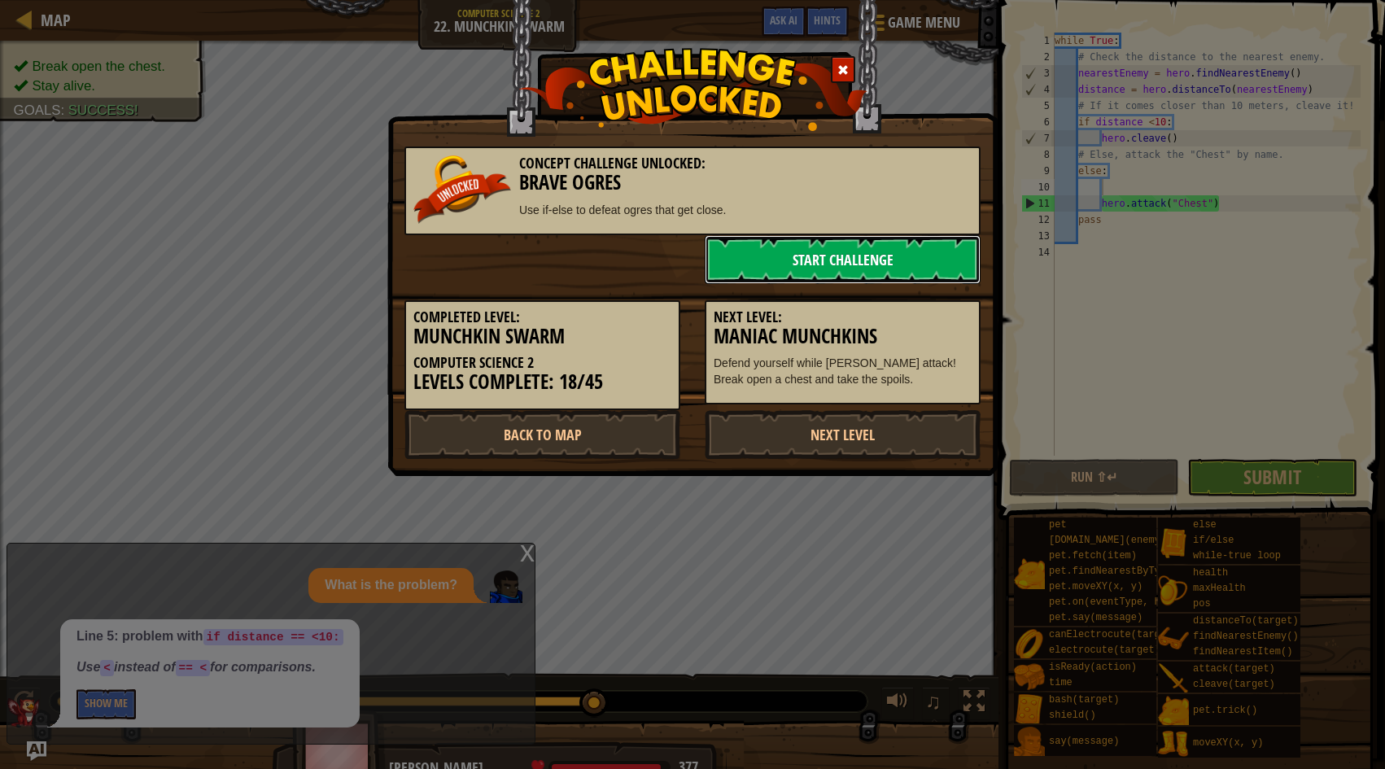
click at [852, 267] on link "Start Challenge" at bounding box center [843, 259] width 276 height 49
